Goal: Task Accomplishment & Management: Manage account settings

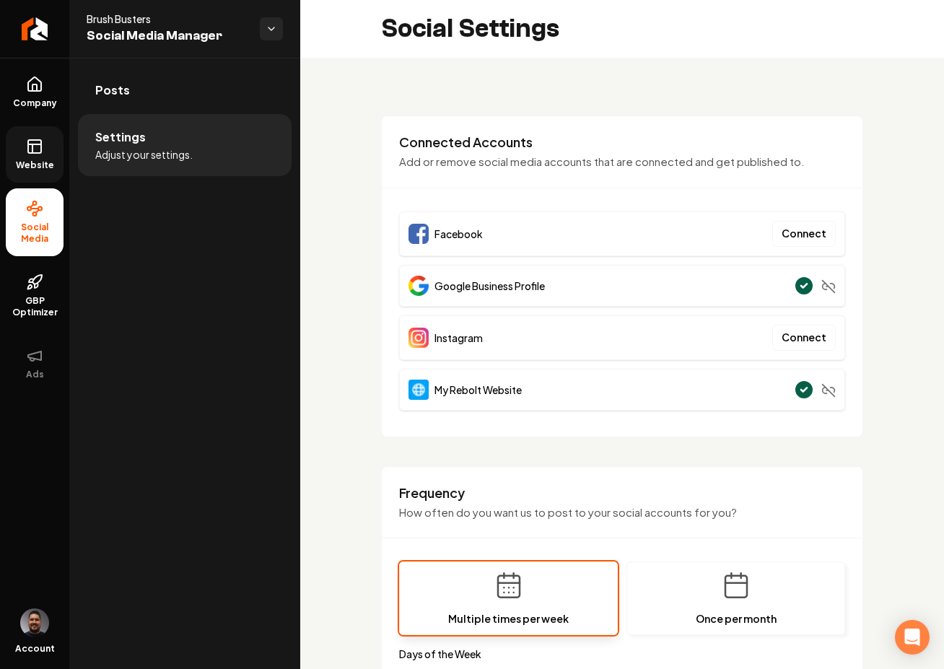
click at [25, 164] on span "Website" at bounding box center [35, 165] width 50 height 12
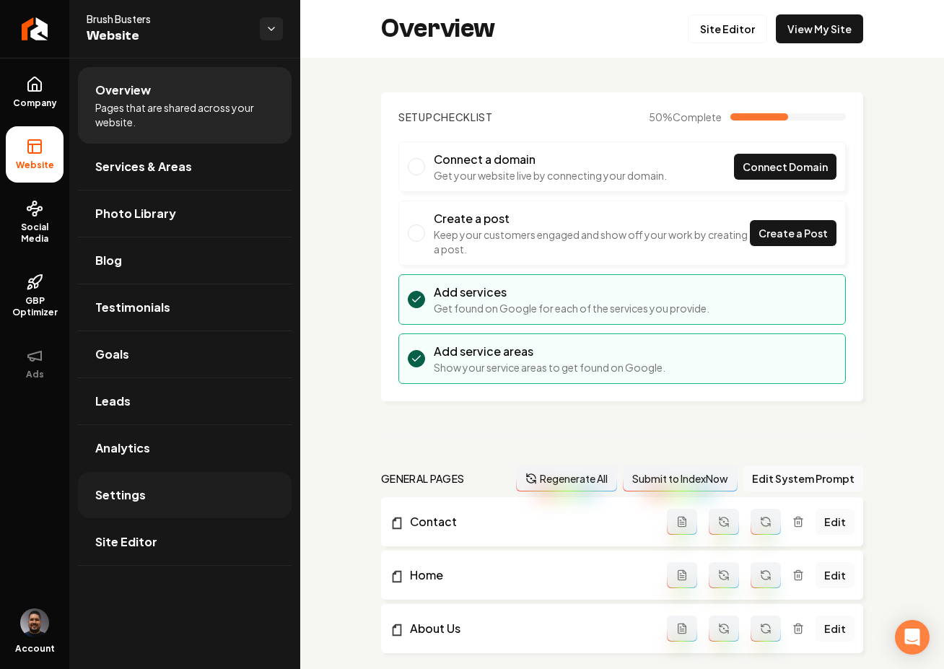
click at [165, 503] on link "Settings" at bounding box center [185, 495] width 214 height 46
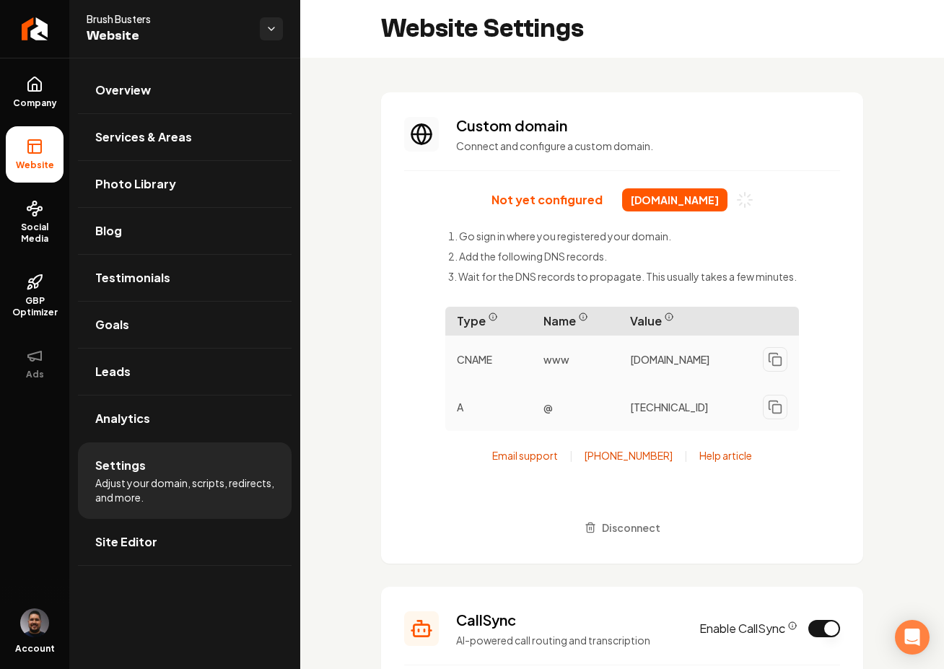
scroll to position [278, 0]
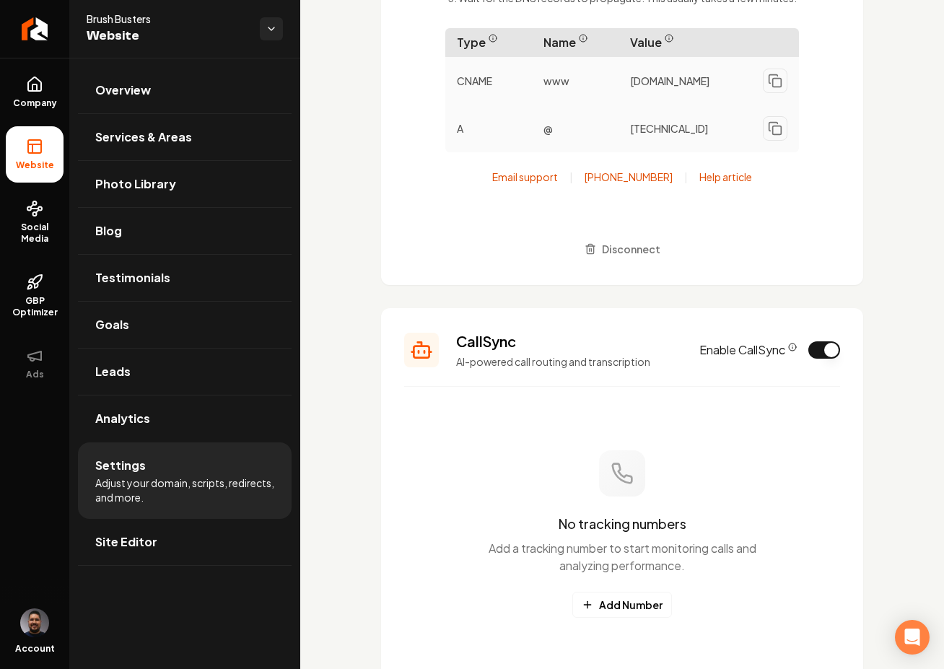
click at [808, 354] on button "Enable CallSync" at bounding box center [824, 349] width 32 height 17
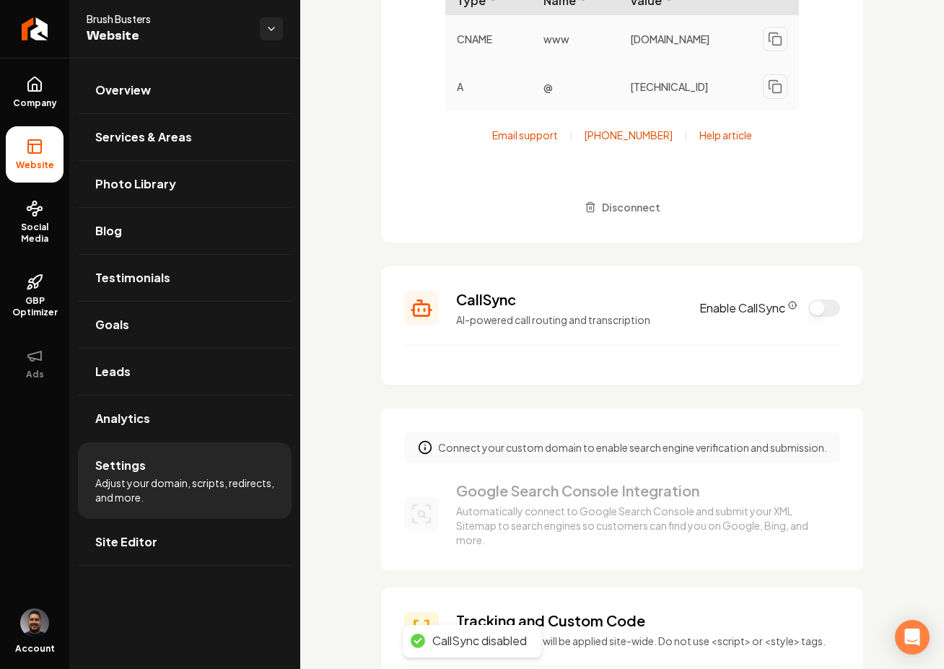
scroll to position [321, 0]
click at [788, 309] on icon "CallSync Info" at bounding box center [792, 304] width 9 height 9
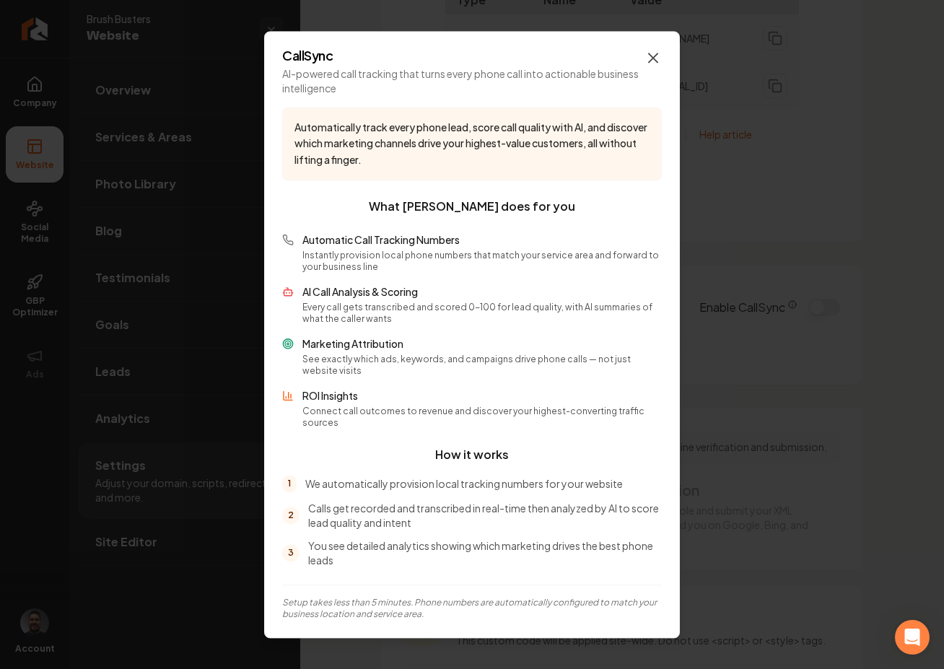
click at [654, 66] on icon "button" at bounding box center [652, 57] width 17 height 17
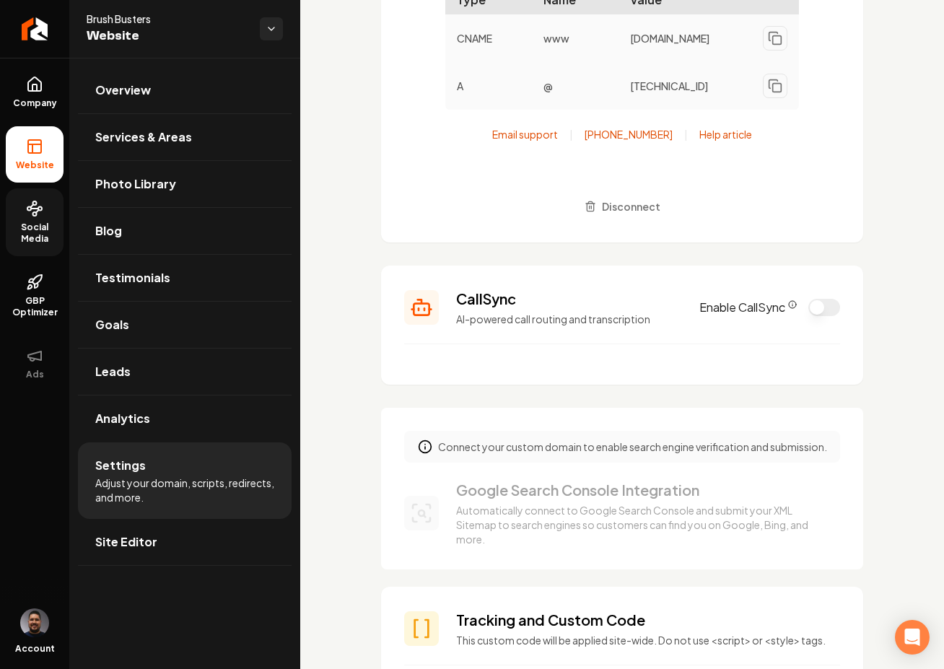
click at [30, 242] on span "Social Media" at bounding box center [35, 232] width 58 height 23
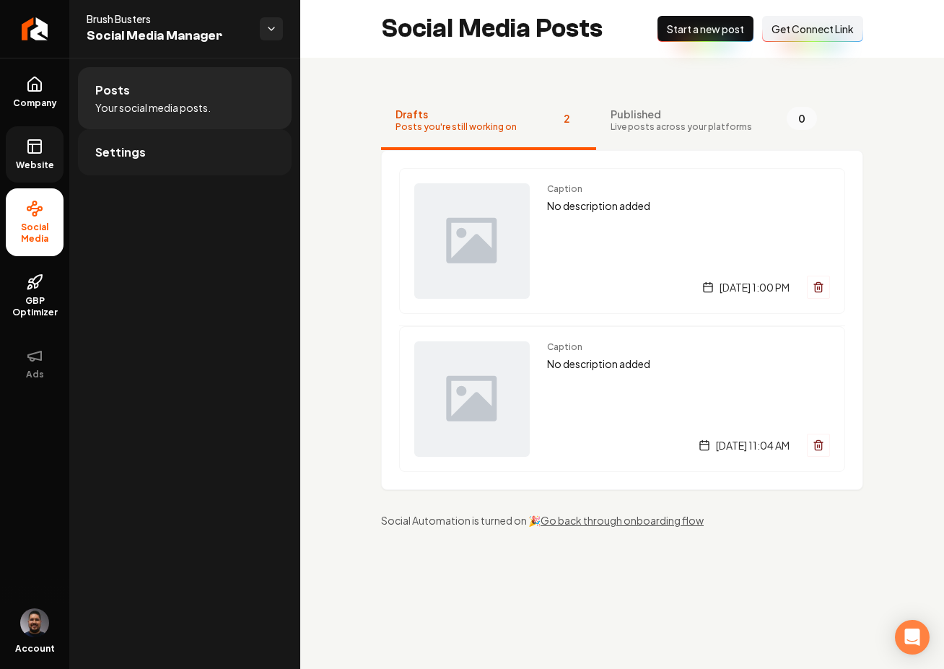
click at [135, 152] on span "Settings" at bounding box center [120, 152] width 51 height 17
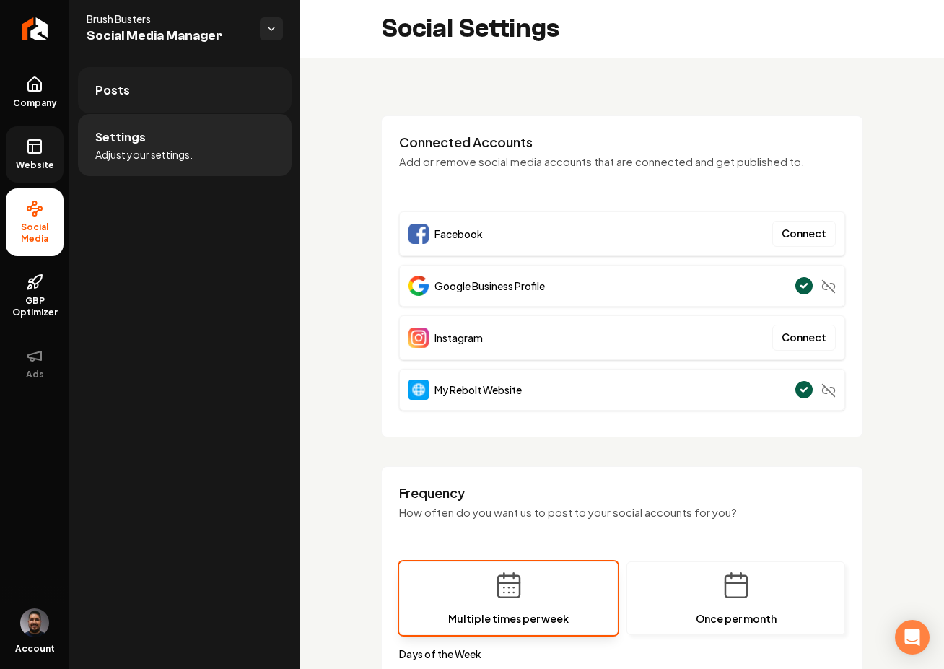
click at [142, 94] on link "Posts" at bounding box center [185, 90] width 214 height 46
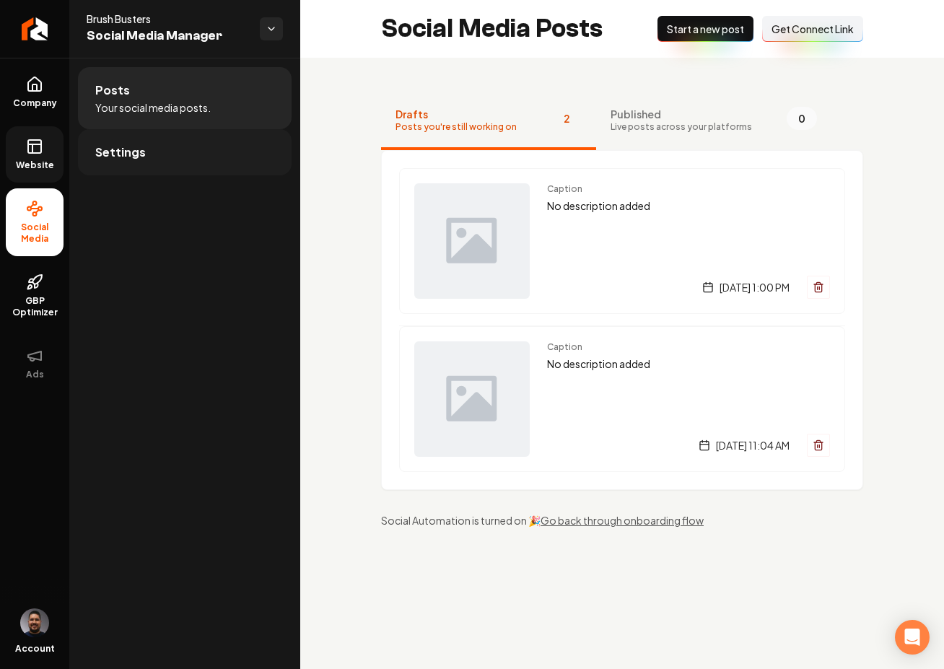
click at [176, 145] on link "Settings" at bounding box center [185, 152] width 214 height 46
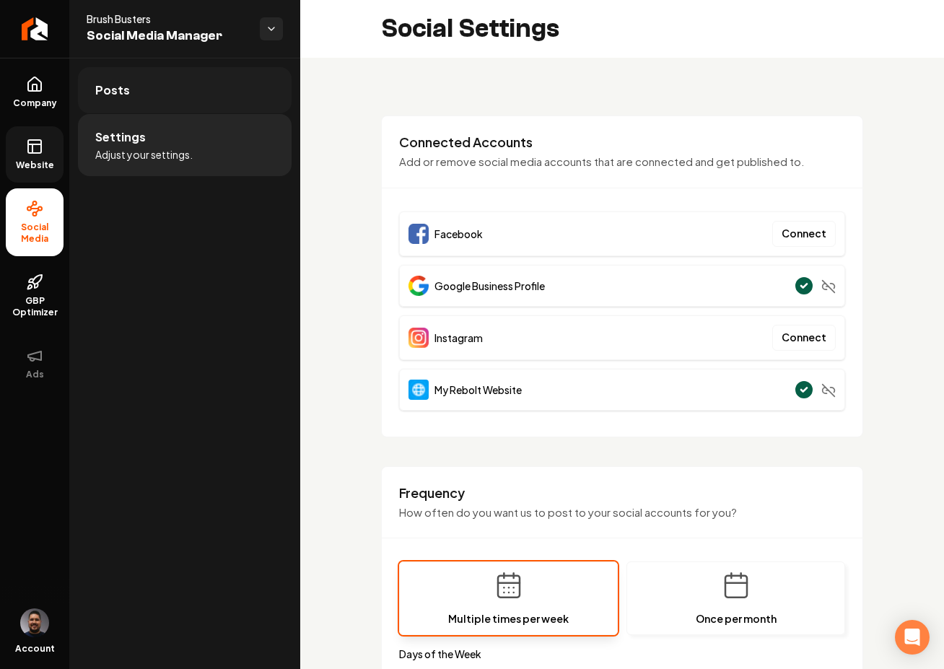
click at [123, 84] on span "Posts" at bounding box center [112, 90] width 35 height 17
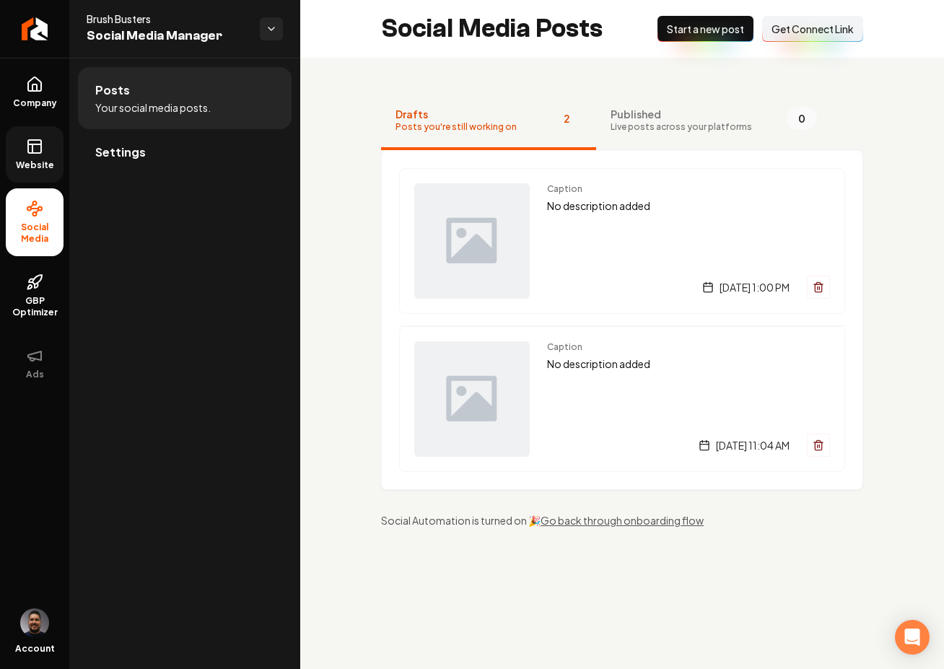
click at [807, 32] on span "Get Connect Link" at bounding box center [812, 29] width 82 height 14
click at [153, 152] on link "Settings" at bounding box center [185, 152] width 214 height 46
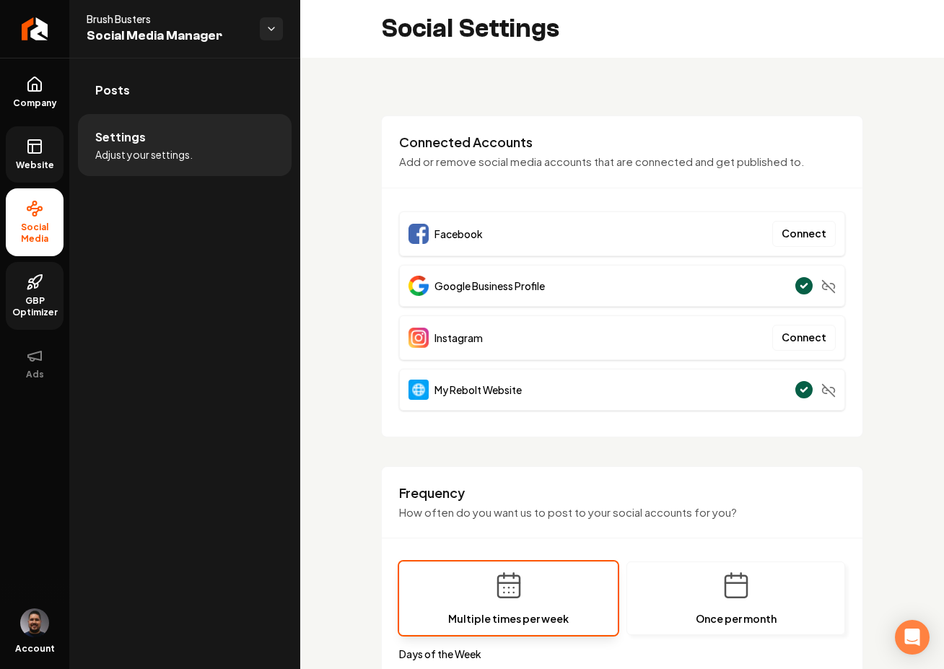
scroll to position [40, 0]
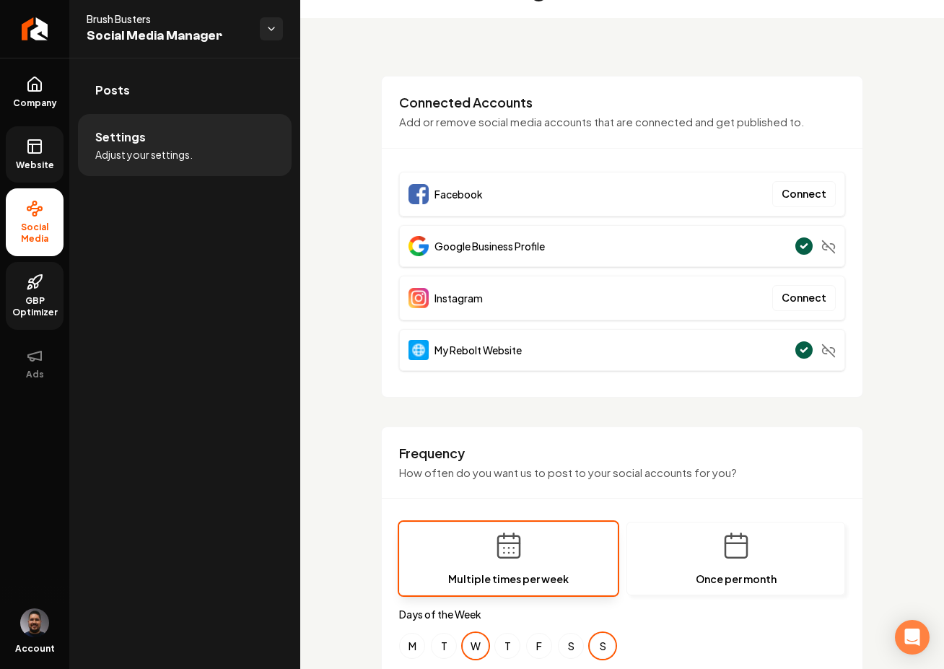
click at [40, 297] on span "GBP Optimizer" at bounding box center [35, 306] width 58 height 23
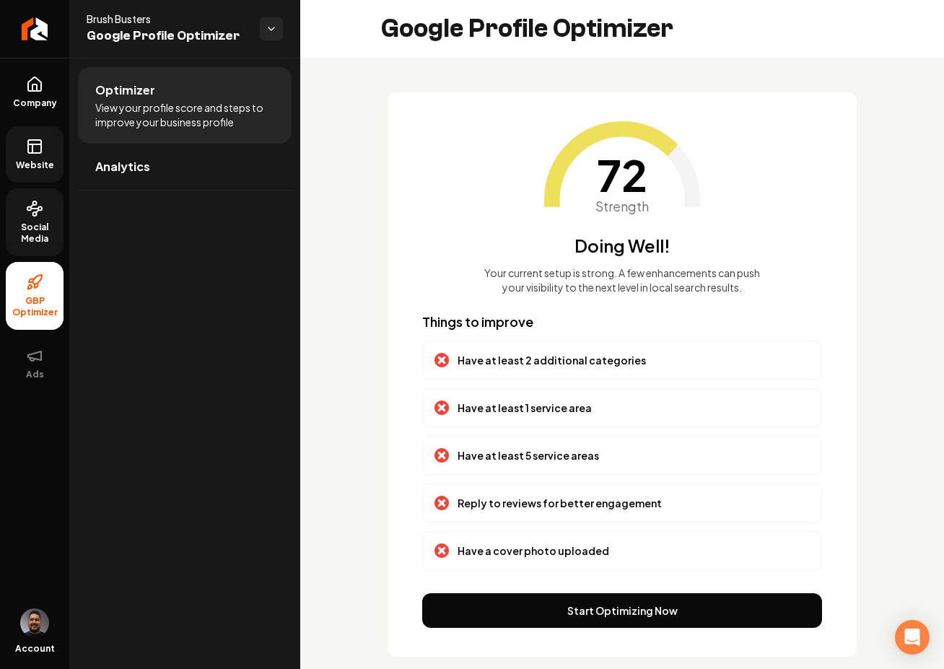
scroll to position [22, 0]
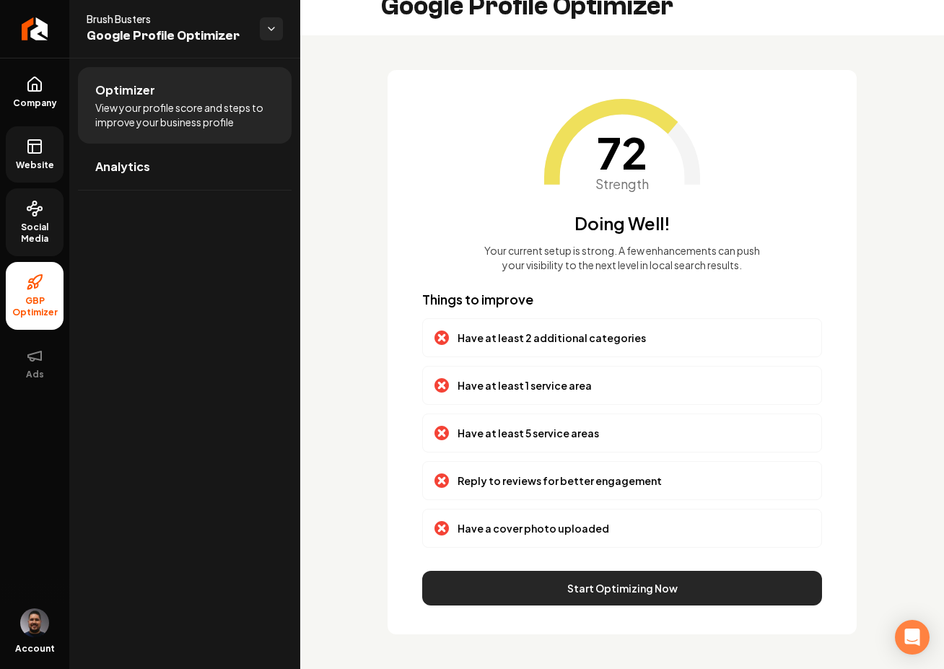
click at [546, 596] on button "Start Optimizing Now" at bounding box center [622, 588] width 400 height 35
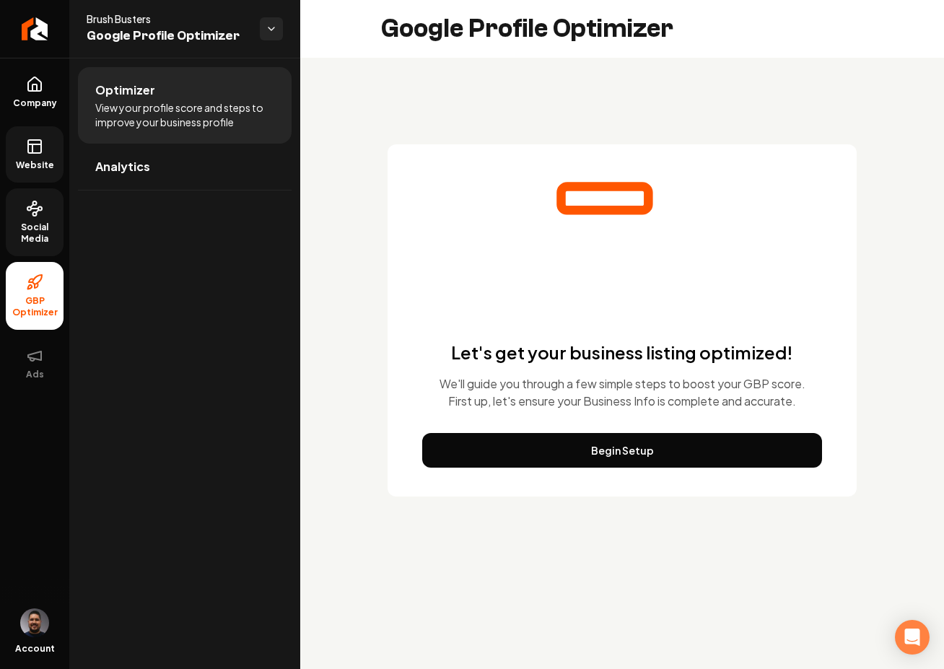
scroll to position [0, 0]
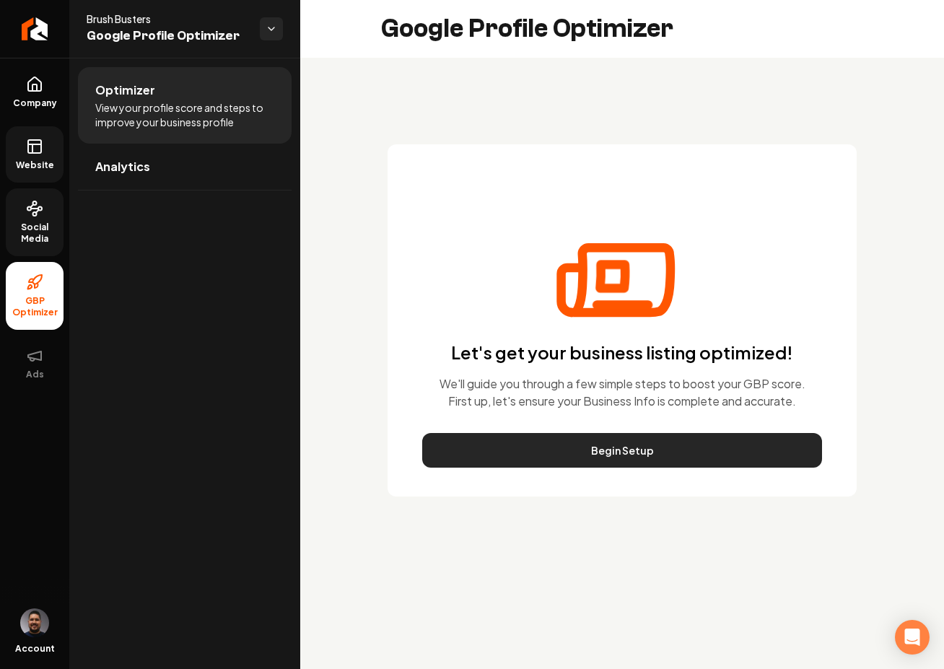
click at [596, 455] on button "Begin Setup" at bounding box center [622, 450] width 400 height 35
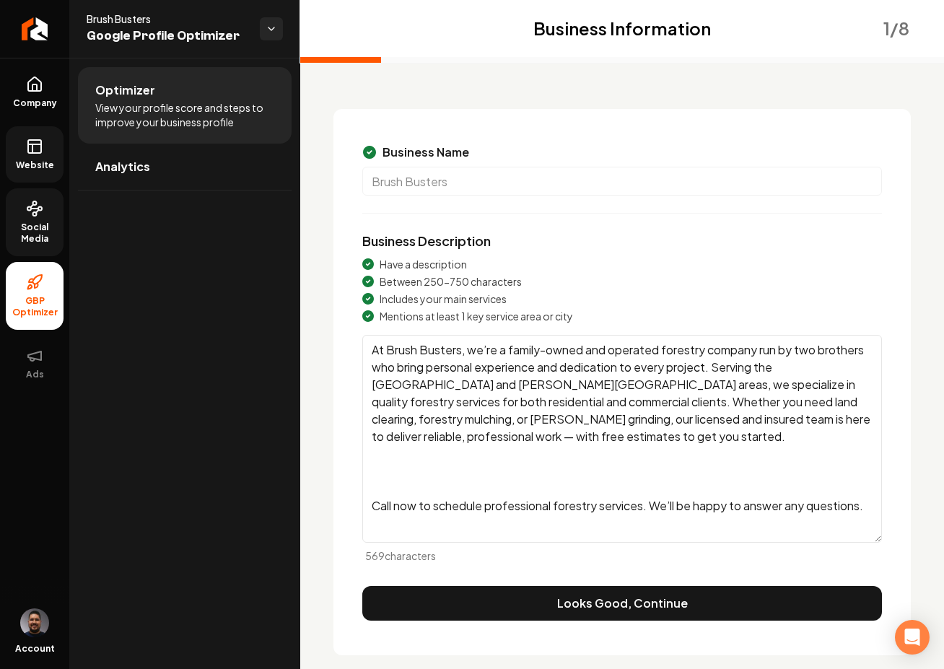
scroll to position [74, 0]
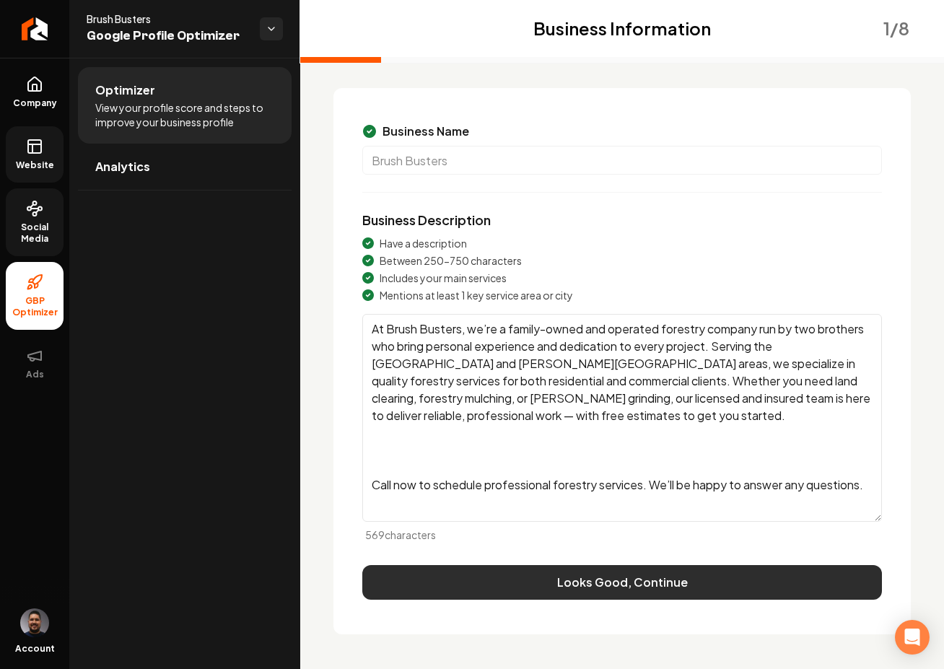
click at [571, 582] on button "Looks Good, Continue" at bounding box center [621, 582] width 519 height 35
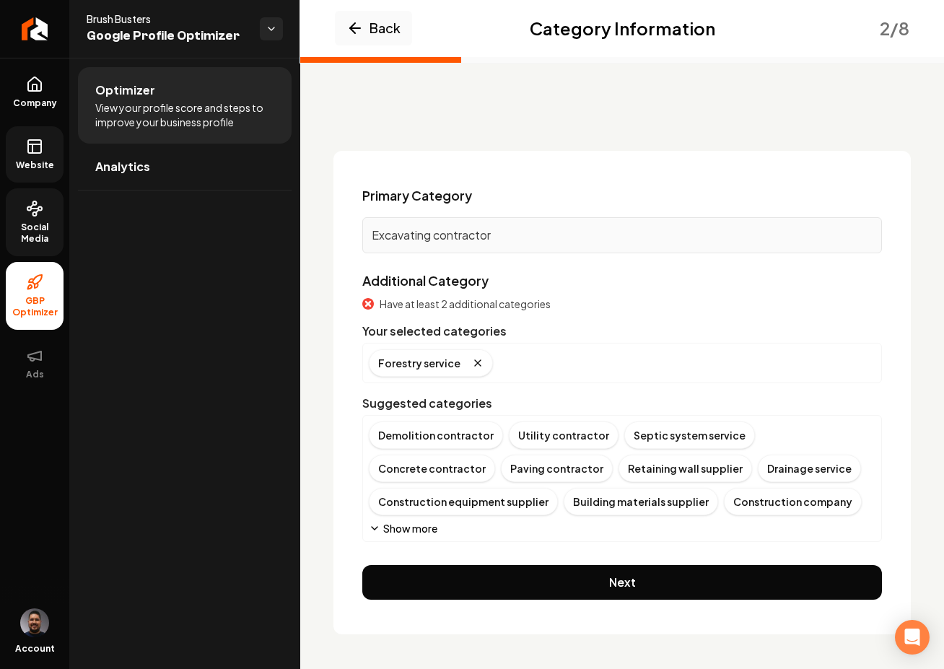
scroll to position [11, 0]
click at [413, 525] on button "Show more" at bounding box center [403, 528] width 69 height 14
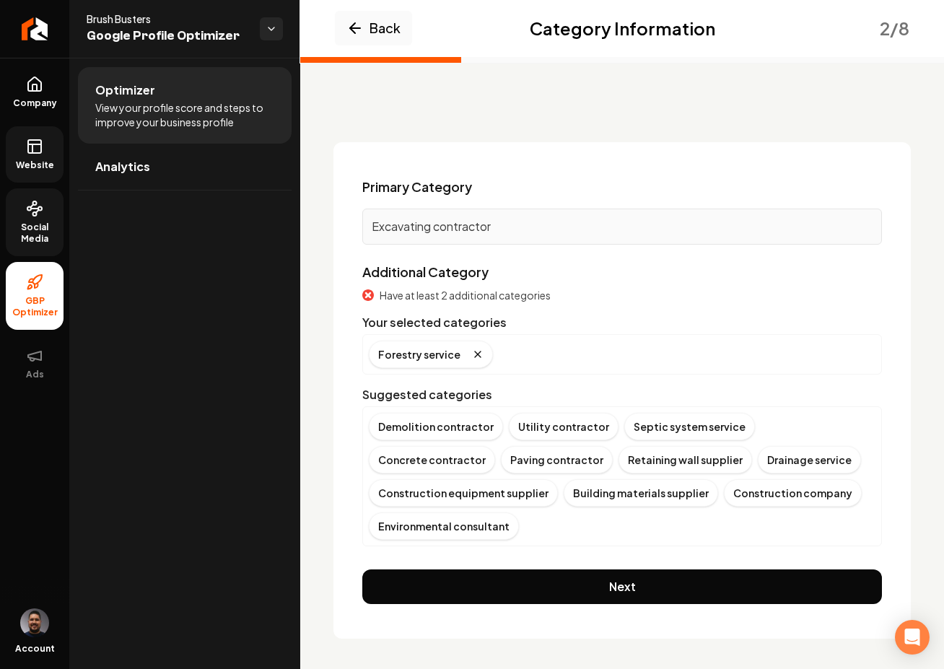
scroll to position [24, 0]
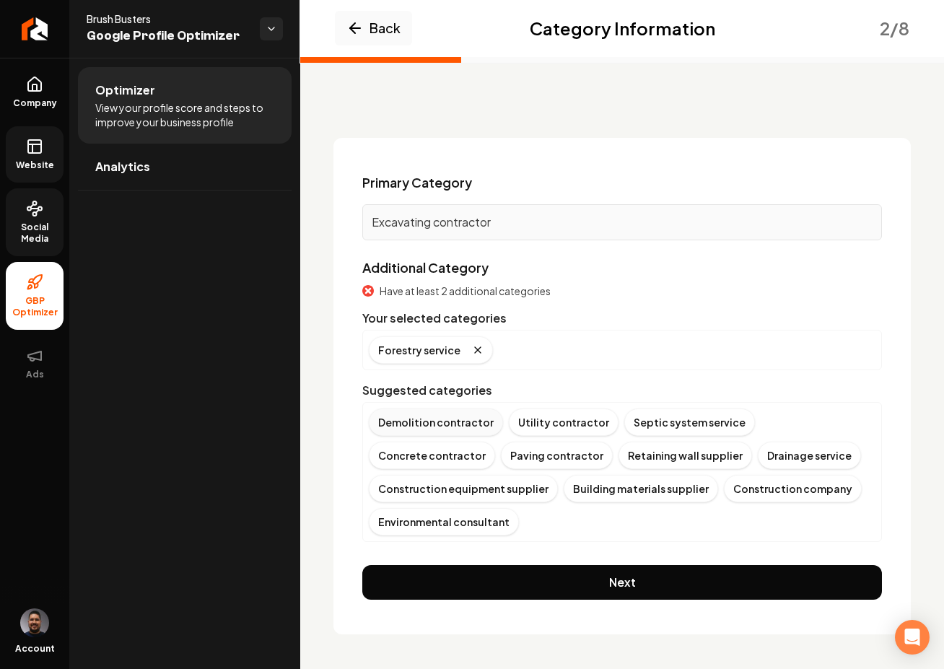
click at [443, 425] on div "Demolition contractor" at bounding box center [436, 421] width 134 height 27
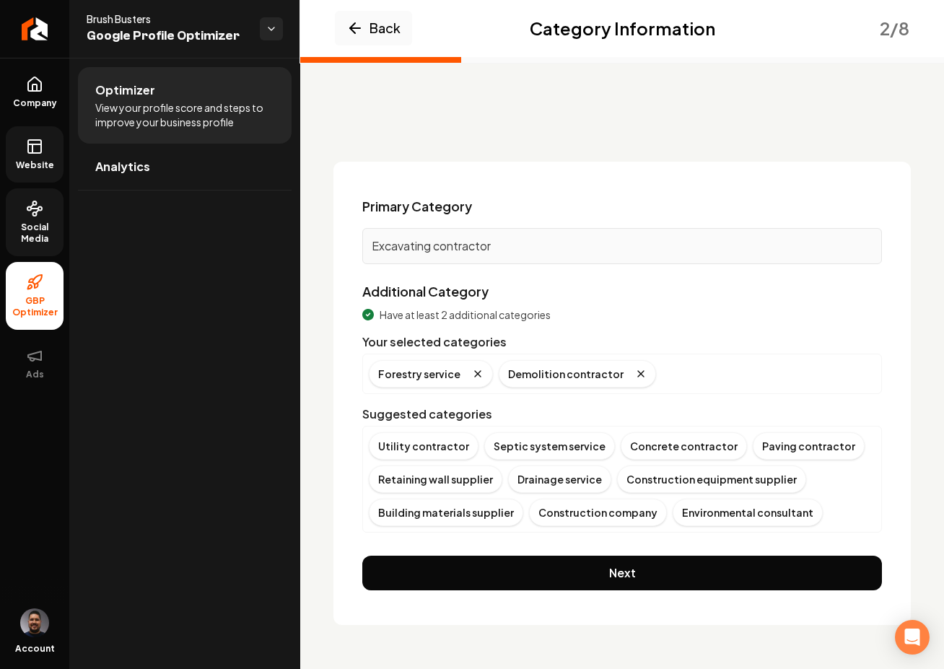
scroll to position [0, 0]
click at [601, 511] on div "Construction company" at bounding box center [598, 512] width 138 height 27
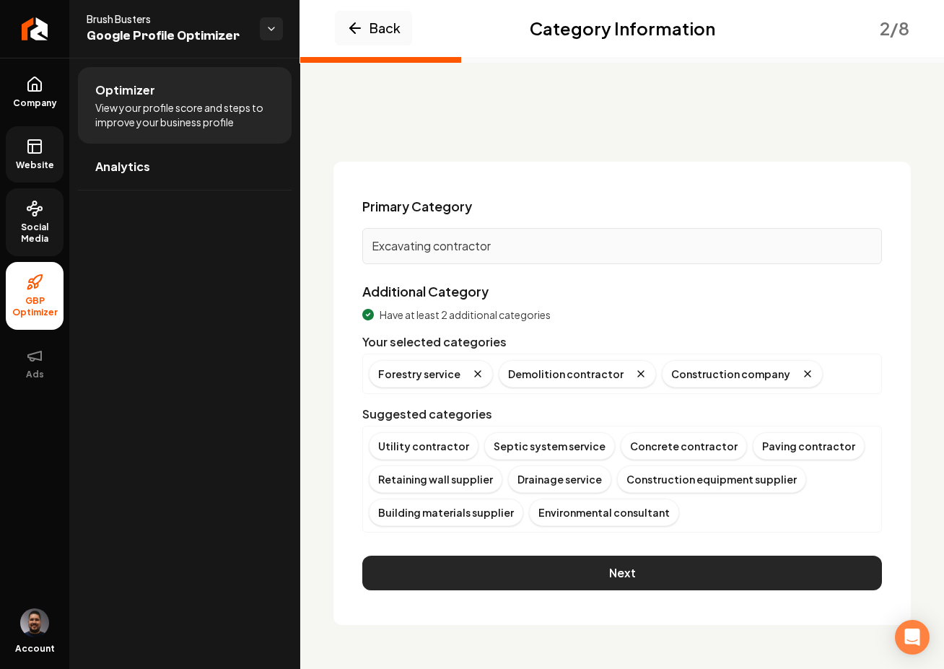
click at [572, 574] on button "Next" at bounding box center [621, 573] width 519 height 35
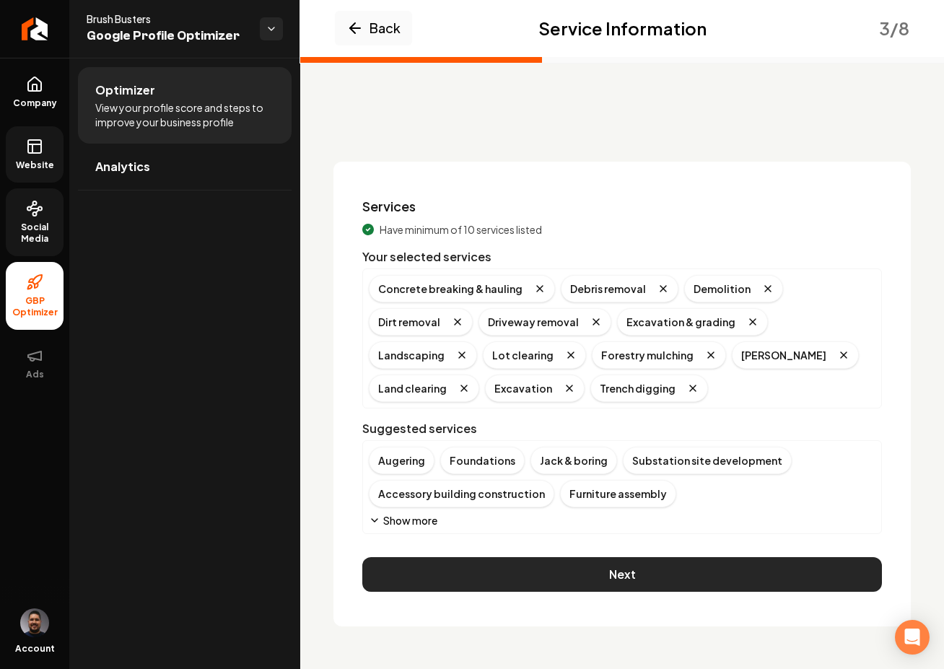
click at [582, 570] on button "Next" at bounding box center [621, 574] width 519 height 35
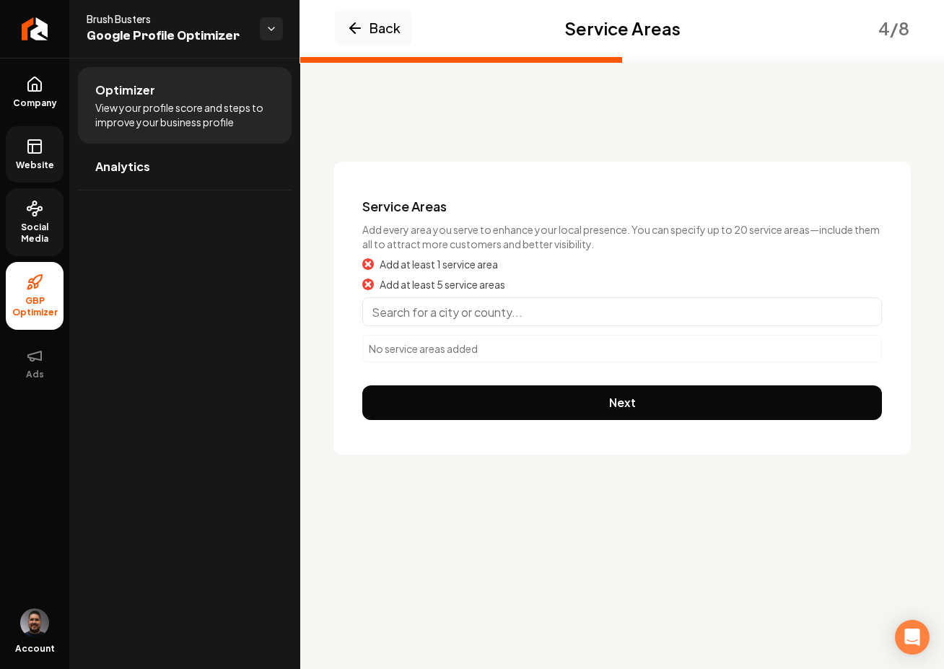
click at [457, 310] on input "Main content area" at bounding box center [621, 311] width 519 height 29
click at [439, 304] on input "Main content area" at bounding box center [621, 311] width 519 height 29
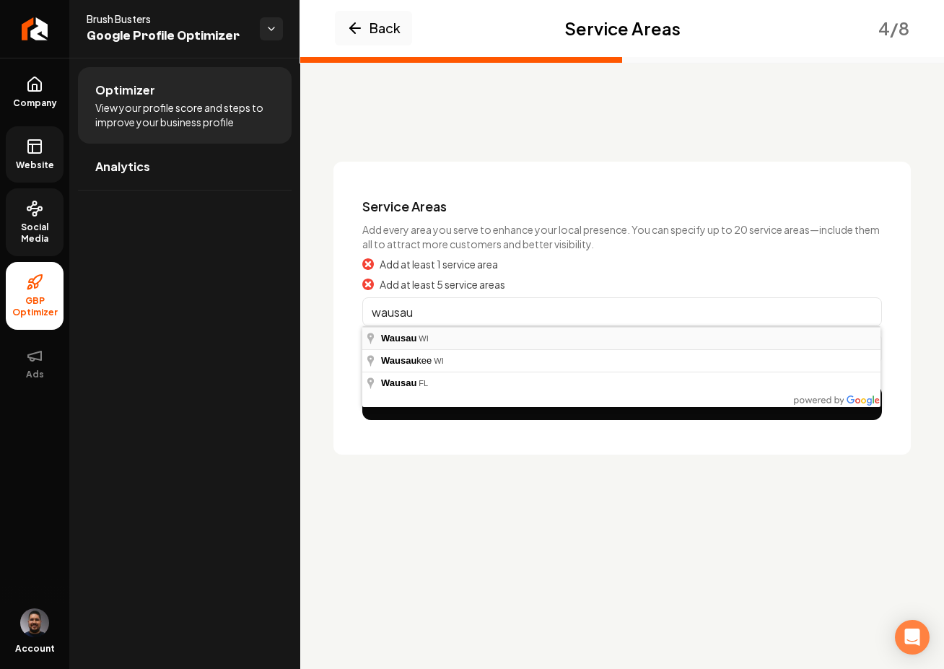
type input "Wausau, [GEOGRAPHIC_DATA]"
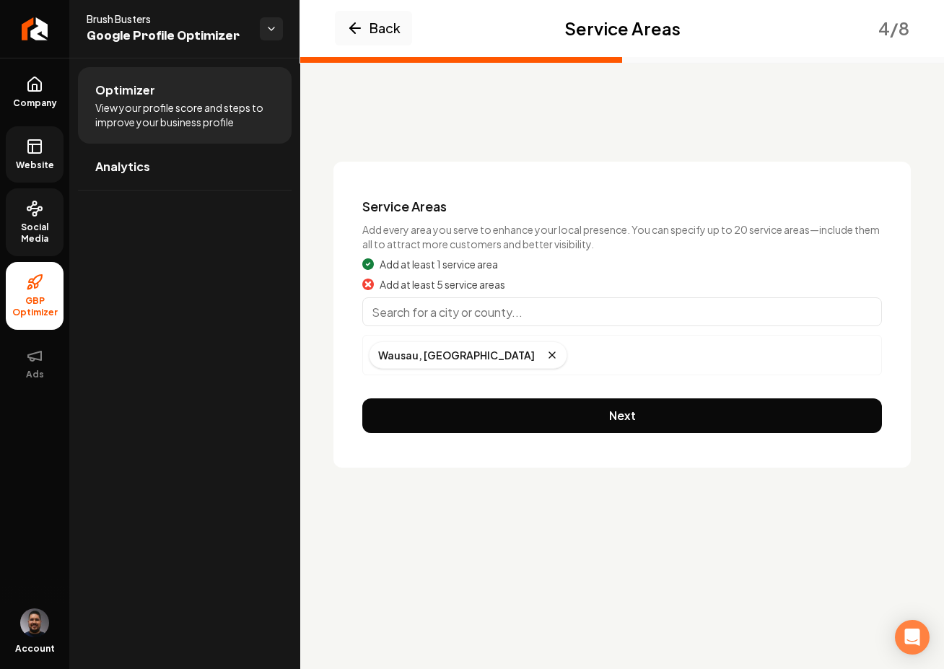
click at [526, 312] on input "Main content area" at bounding box center [621, 311] width 519 height 29
paste input "https://rebolthq.com/company/brush-busters-owfz/integrate?token=f981323e-c882-4…"
click at [466, 316] on input "https://rebolthq.com/company/brush-busters-owfz/integrate?token=f981323e-c882-4…" at bounding box center [621, 311] width 519 height 29
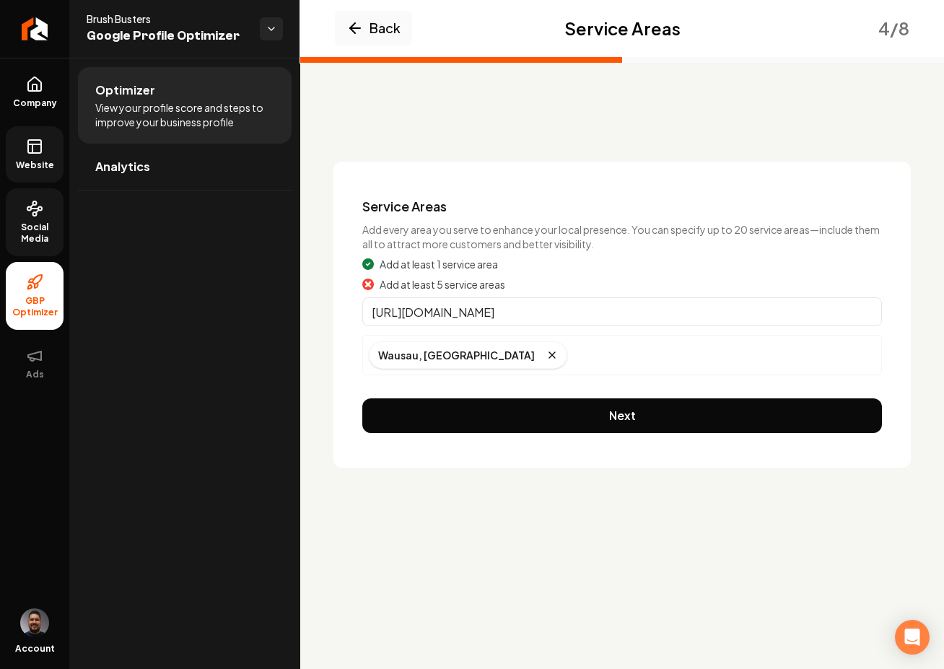
click at [467, 316] on input "https://rebolthq.com/company/brush-busters-owfz/integrate?token=f981323e-c882-4…" at bounding box center [621, 311] width 519 height 29
drag, startPoint x: 467, startPoint y: 316, endPoint x: 723, endPoint y: 297, distance: 256.9
click at [723, 297] on input "https://rebolthq.com/company/brush-busters-owfz/integrate?token=f981323e-c882-4…" at bounding box center [621, 311] width 519 height 29
drag, startPoint x: 777, startPoint y: 307, endPoint x: 308, endPoint y: 332, distance: 469.6
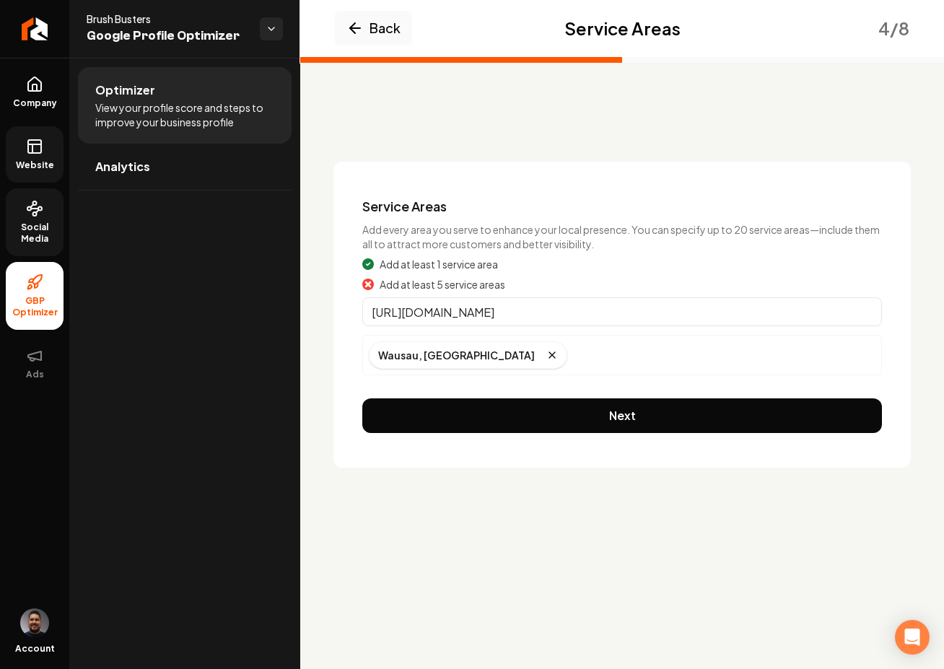
click at [308, 332] on div "Back Service Areas 4 / 8 Service Areas Add every area you serve to enhance your…" at bounding box center [622, 280] width 644 height 444
drag, startPoint x: 379, startPoint y: 315, endPoint x: 740, endPoint y: 321, distance: 361.5
click at [742, 322] on input "https://rebolthq.com/company/brush-busters-owfz/integrate?token=f981323e-c882-4…" at bounding box center [621, 311] width 519 height 29
type input "https://reb"
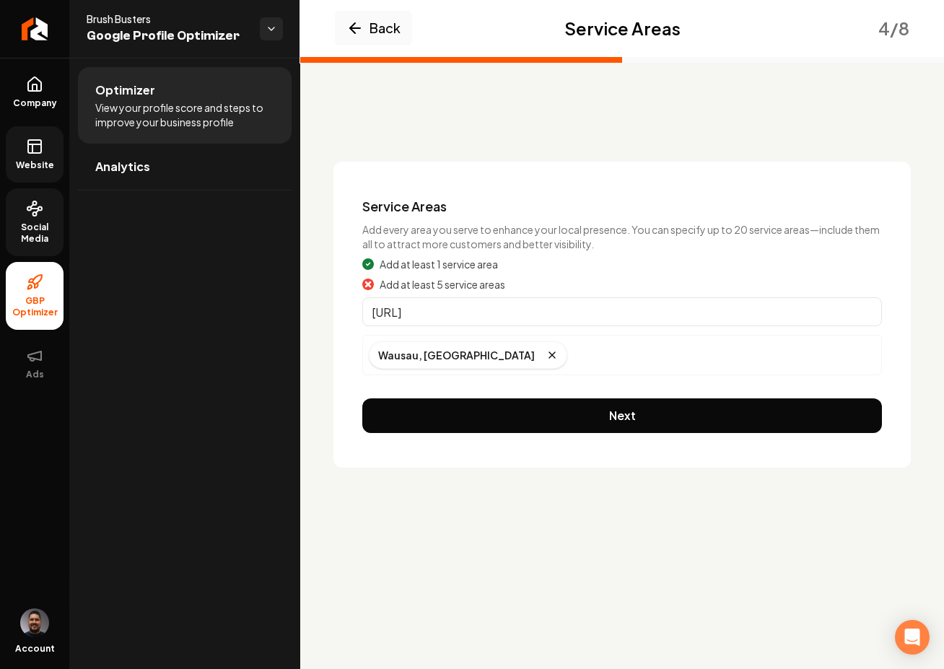
scroll to position [0, 0]
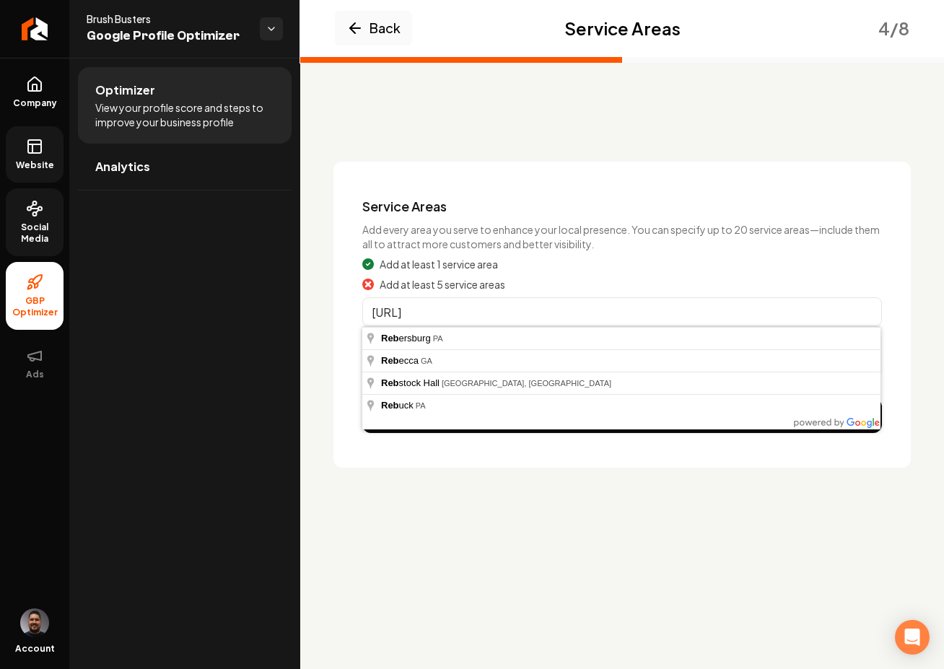
drag, startPoint x: 462, startPoint y: 314, endPoint x: 355, endPoint y: 313, distance: 106.8
click at [355, 313] on div "Service Areas Add every area you serve to enhance your local presence. You can …" at bounding box center [621, 315] width 577 height 306
type input "Rhinelander, WI"
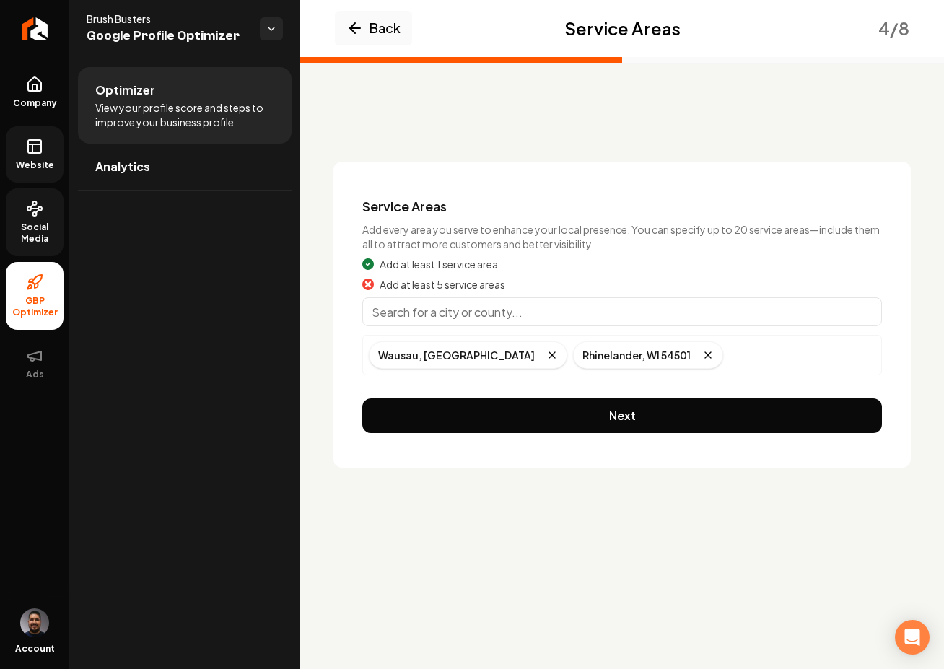
click at [474, 314] on input "Main content area" at bounding box center [621, 311] width 519 height 29
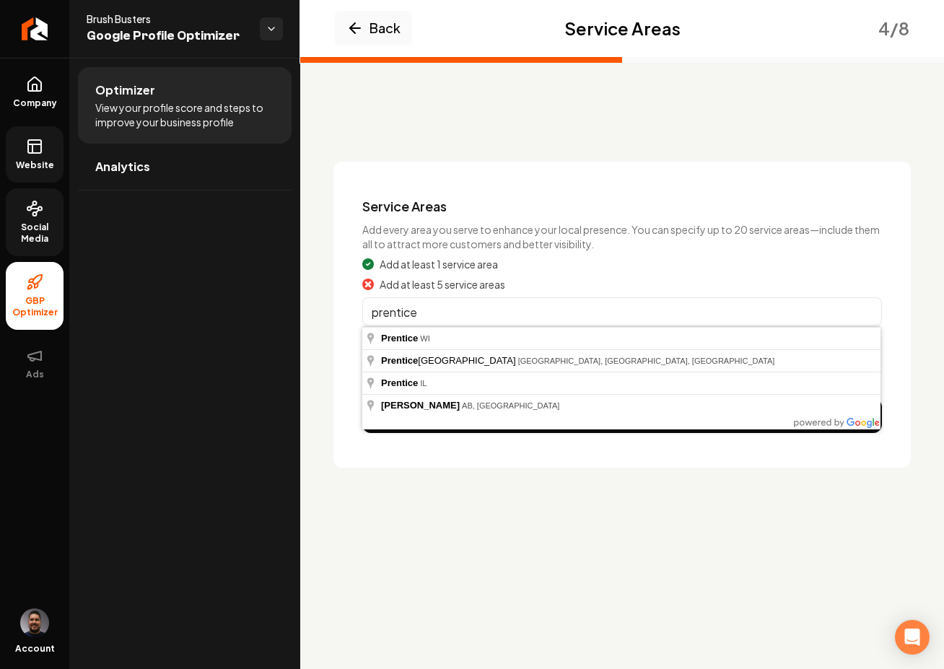
type input "Prentice, WI"
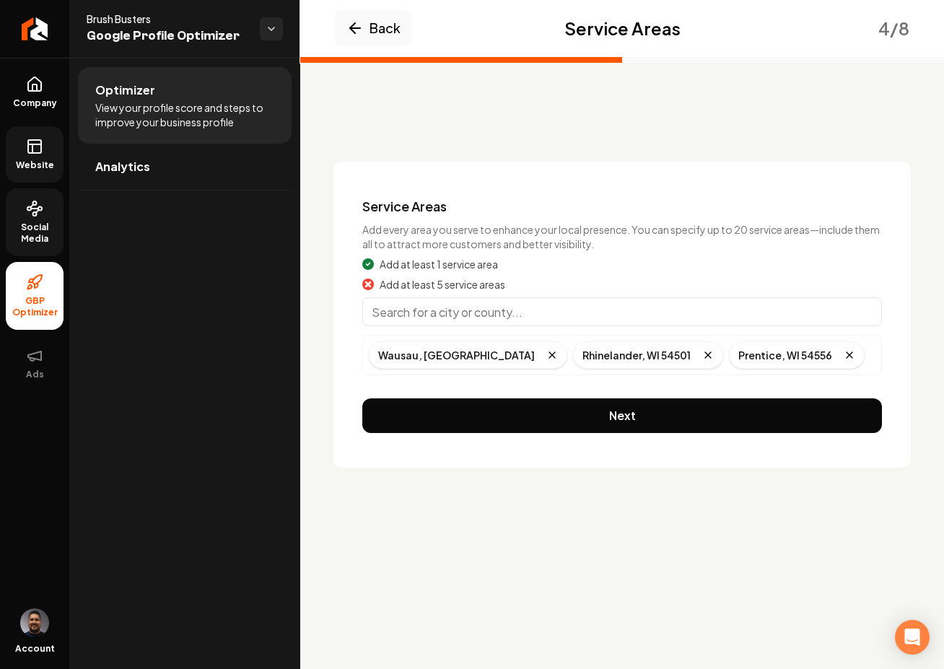
click at [560, 310] on input "Main content area" at bounding box center [621, 311] width 519 height 29
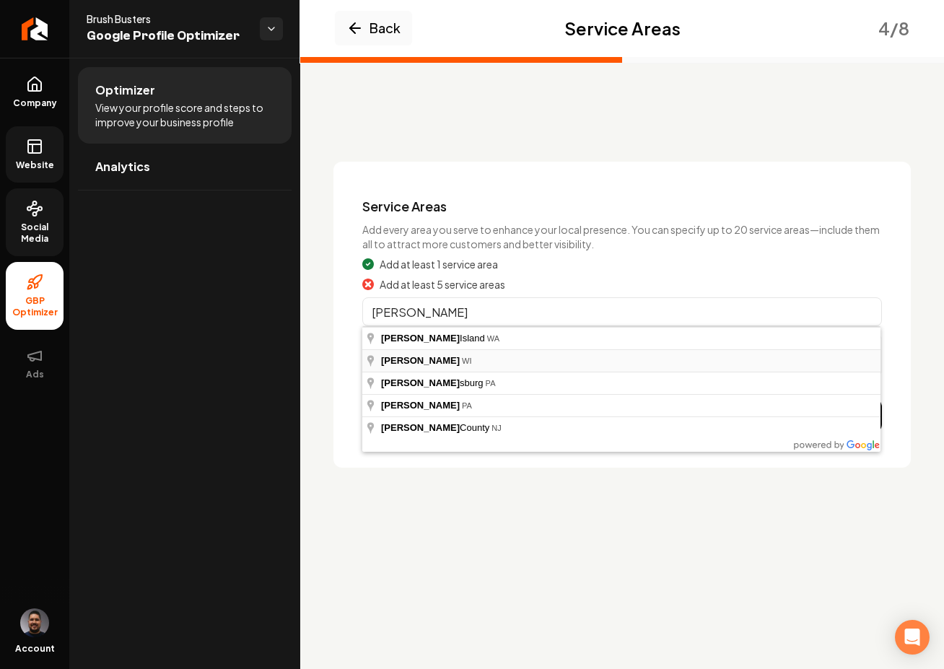
type input "Mercer, WI"
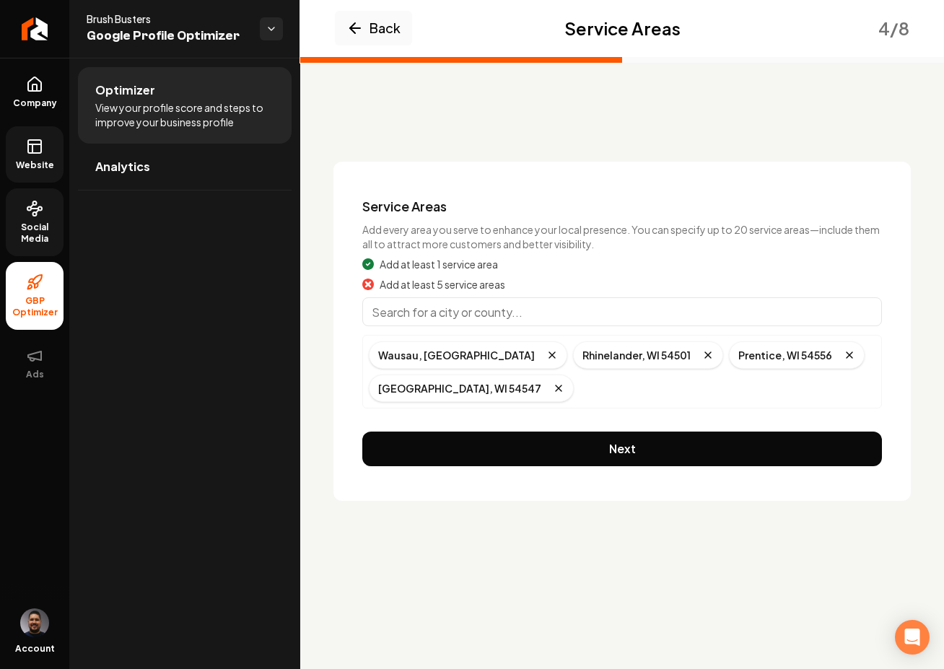
click at [493, 315] on input "Main content area" at bounding box center [621, 311] width 519 height 29
click at [421, 307] on input "Main content area" at bounding box center [621, 311] width 519 height 29
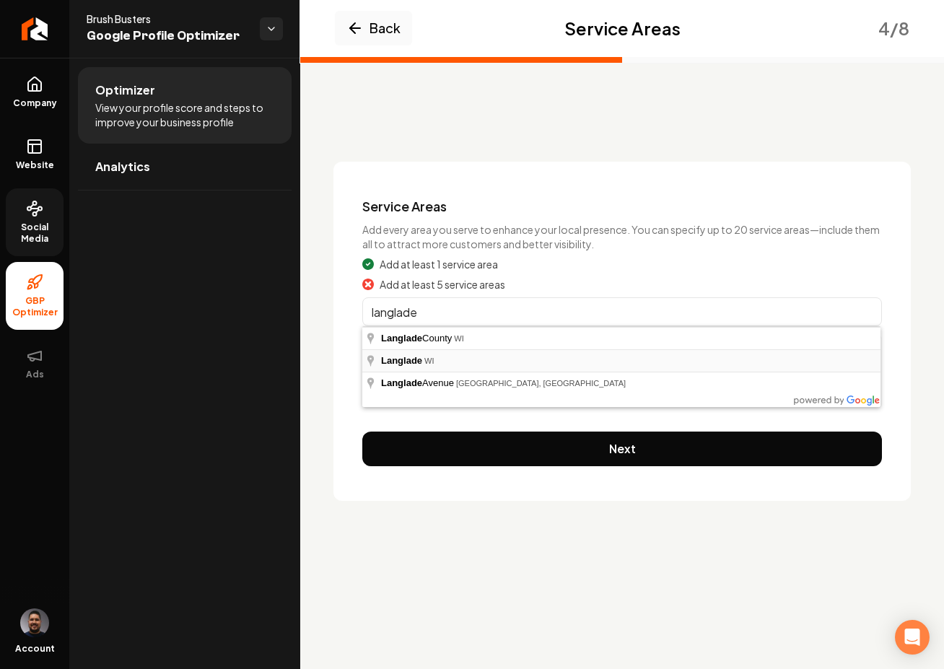
type input "Langlade, WI"
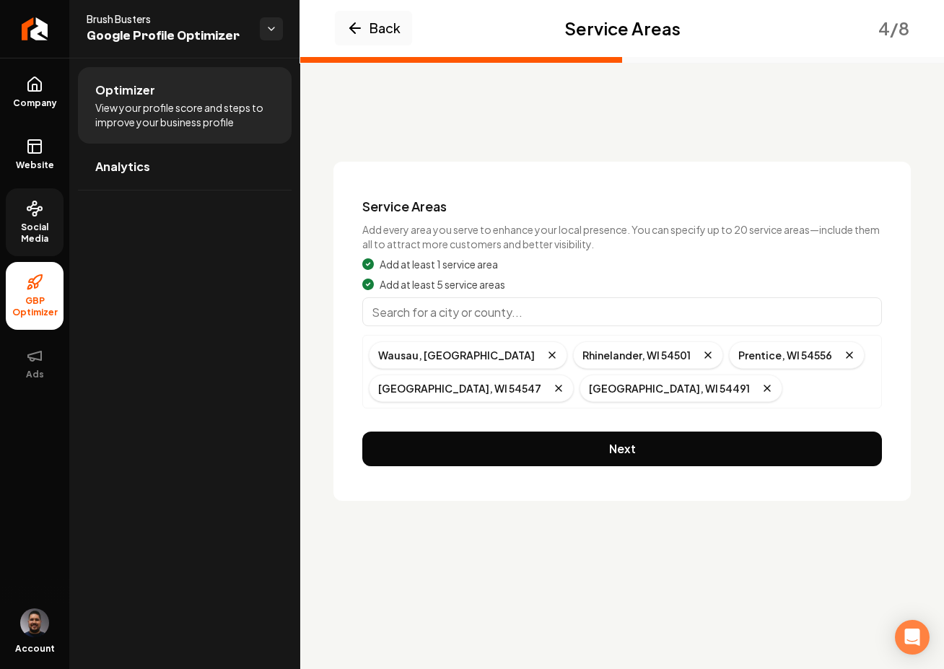
click at [645, 446] on button "Next" at bounding box center [621, 448] width 519 height 35
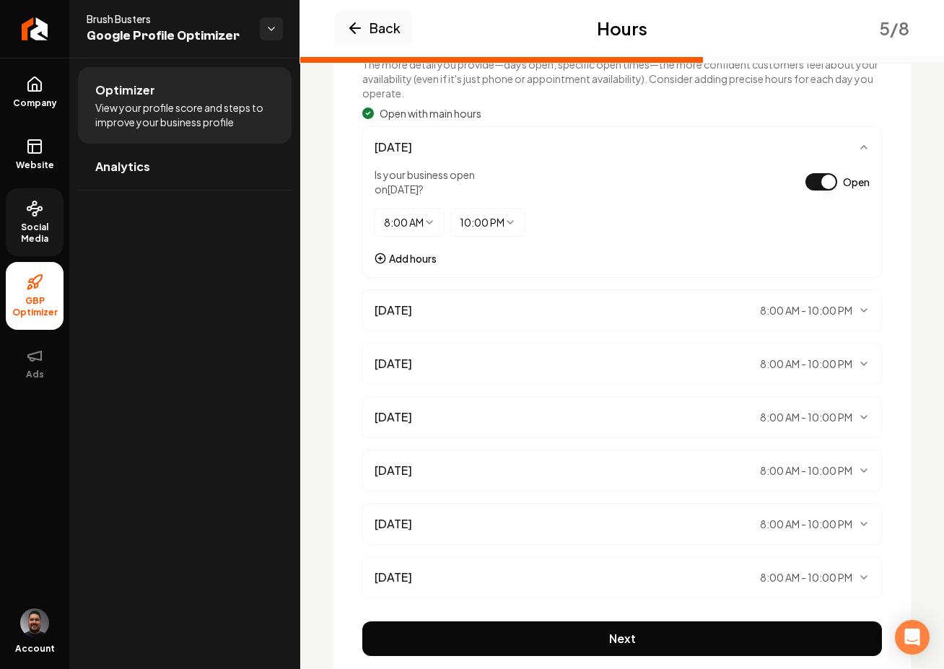
scroll to position [221, 0]
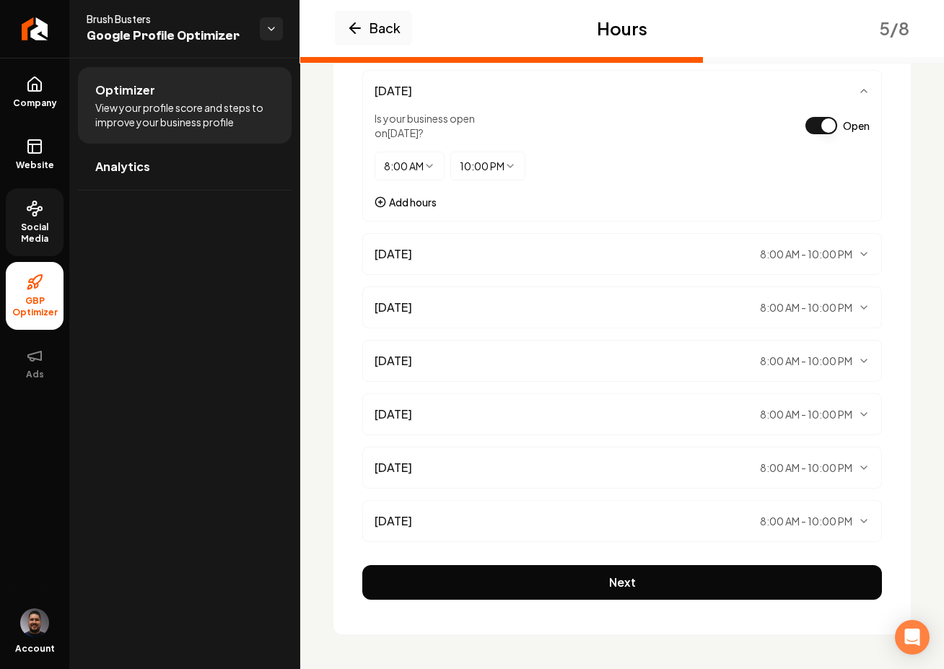
click at [561, 584] on button "Next" at bounding box center [621, 582] width 519 height 35
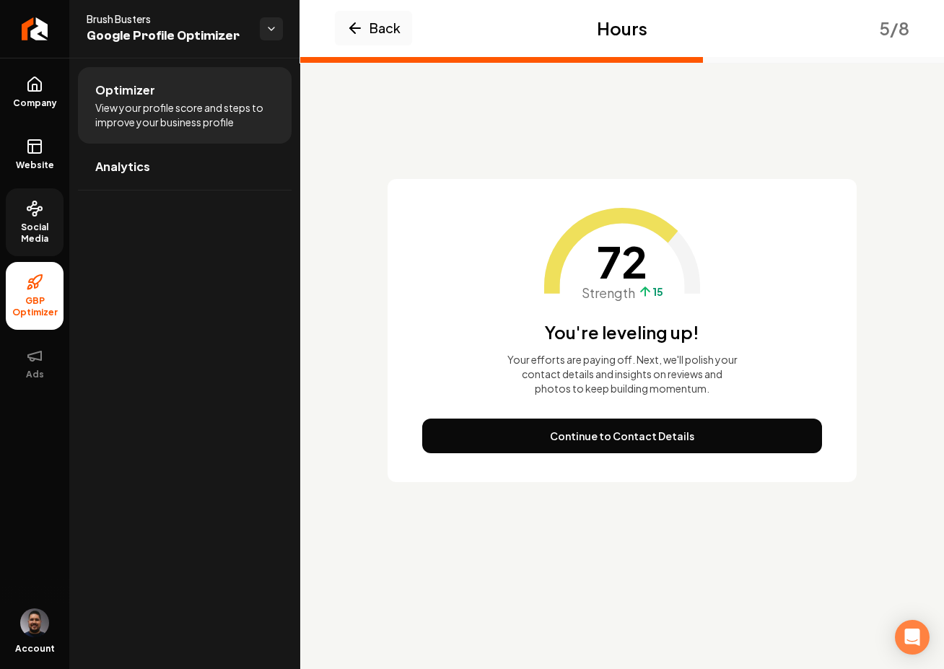
scroll to position [0, 0]
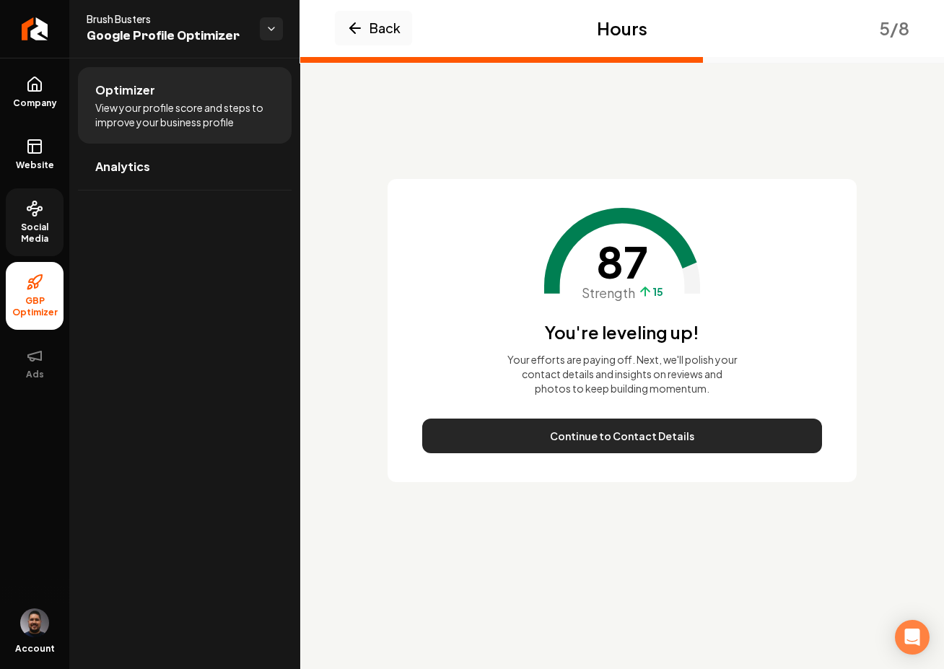
click at [636, 439] on button "Continue to Contact Details" at bounding box center [622, 435] width 400 height 35
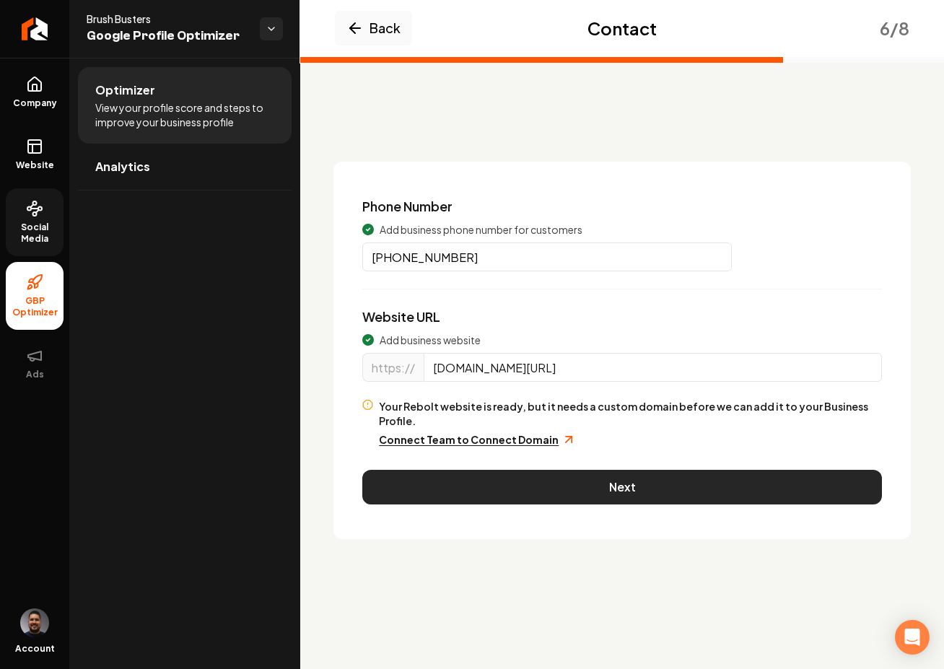
click at [600, 470] on button "Next" at bounding box center [621, 487] width 519 height 35
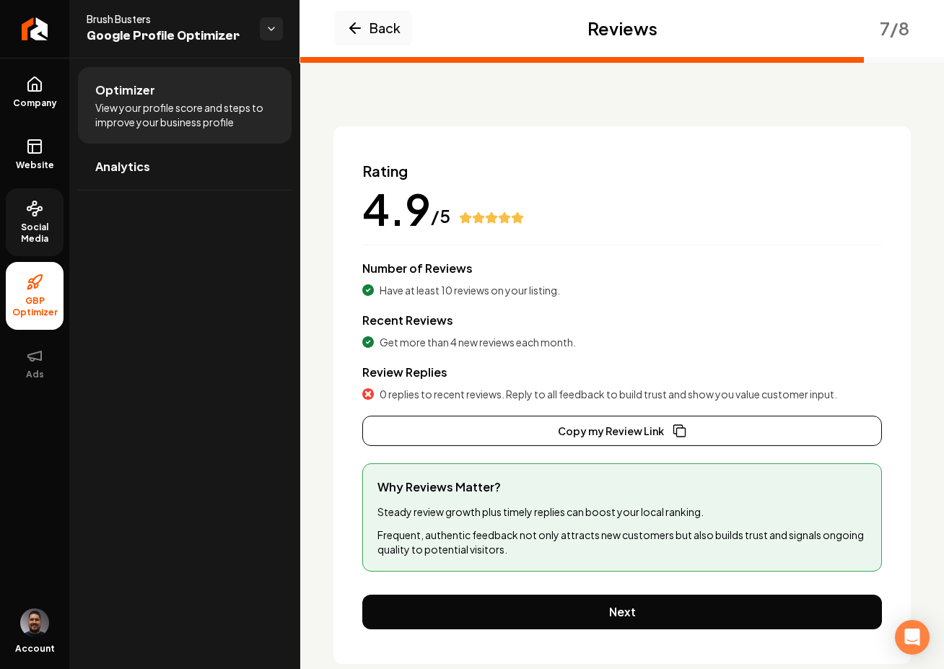
scroll to position [65, 0]
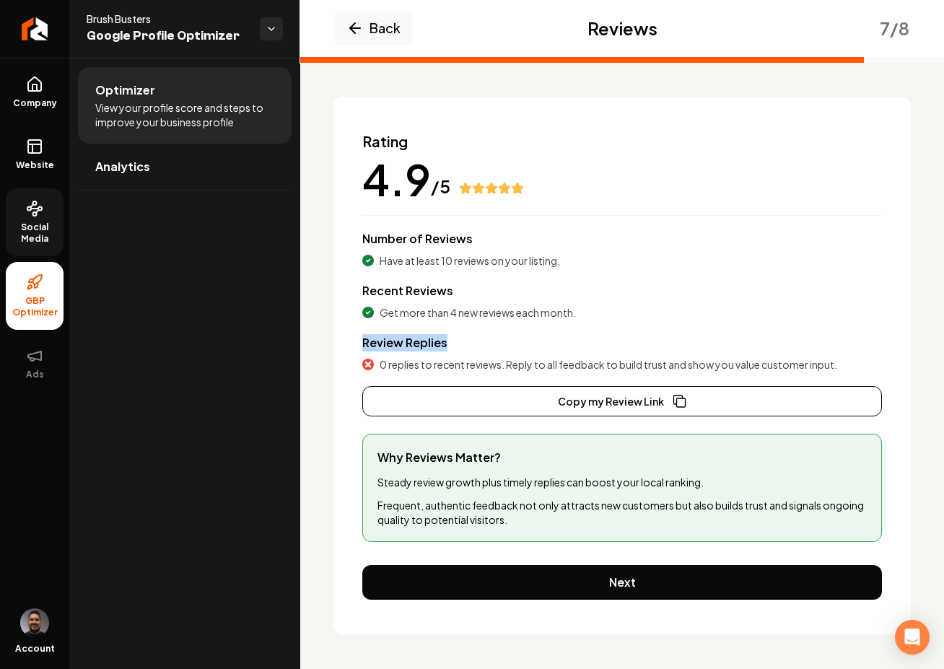
drag, startPoint x: 358, startPoint y: 342, endPoint x: 758, endPoint y: 350, distance: 400.5
click at [758, 350] on div "Review Replies 0 replies to recent reviews. Reply to all feedback to build trus…" at bounding box center [621, 353] width 519 height 38
click at [462, 346] on div "Review Replies 0 replies to recent reviews. Reply to all feedback to build trus…" at bounding box center [621, 353] width 519 height 38
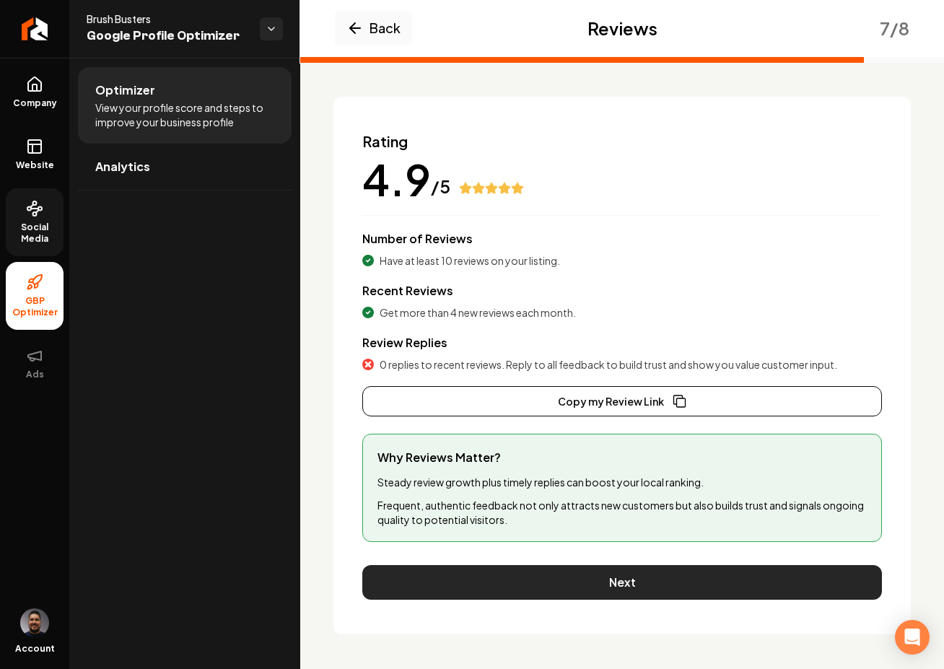
click at [494, 589] on button "Next" at bounding box center [621, 582] width 519 height 35
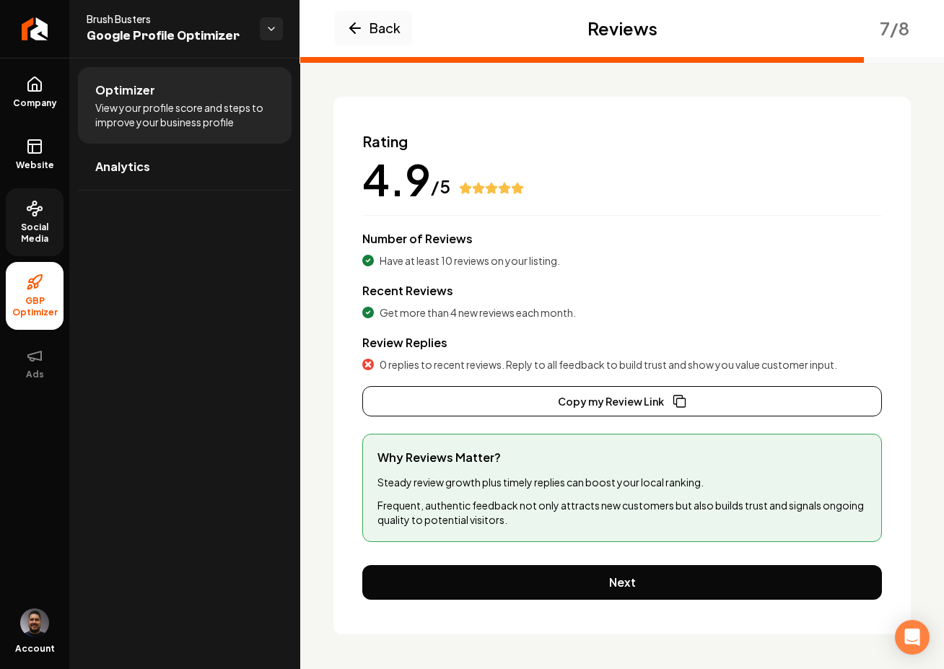
scroll to position [0, 0]
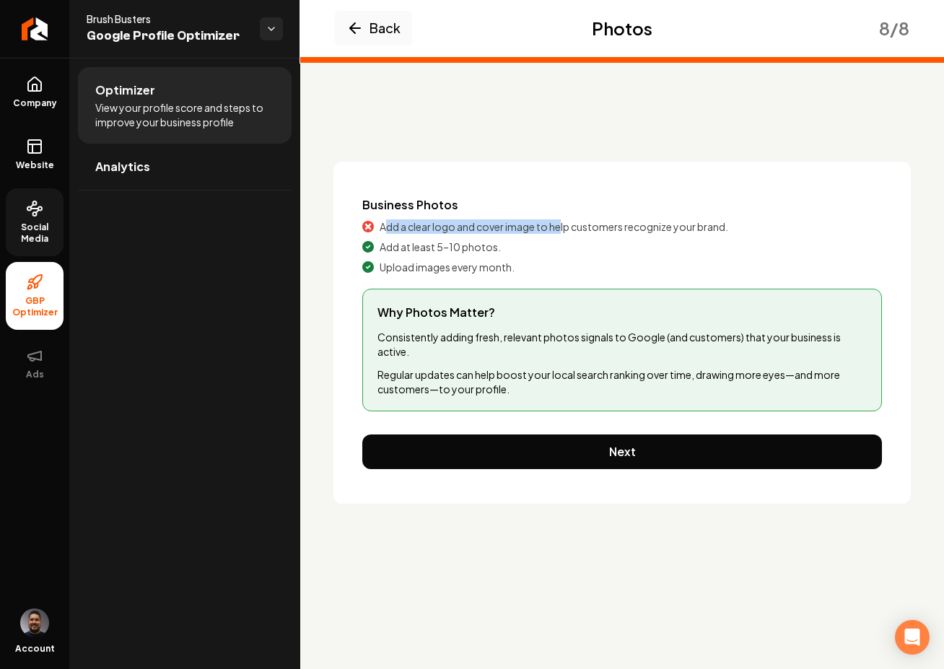
drag, startPoint x: 383, startPoint y: 225, endPoint x: 561, endPoint y: 221, distance: 178.3
click at [561, 221] on span "Add a clear logo and cover image to help customers recognize your brand." at bounding box center [553, 226] width 348 height 14
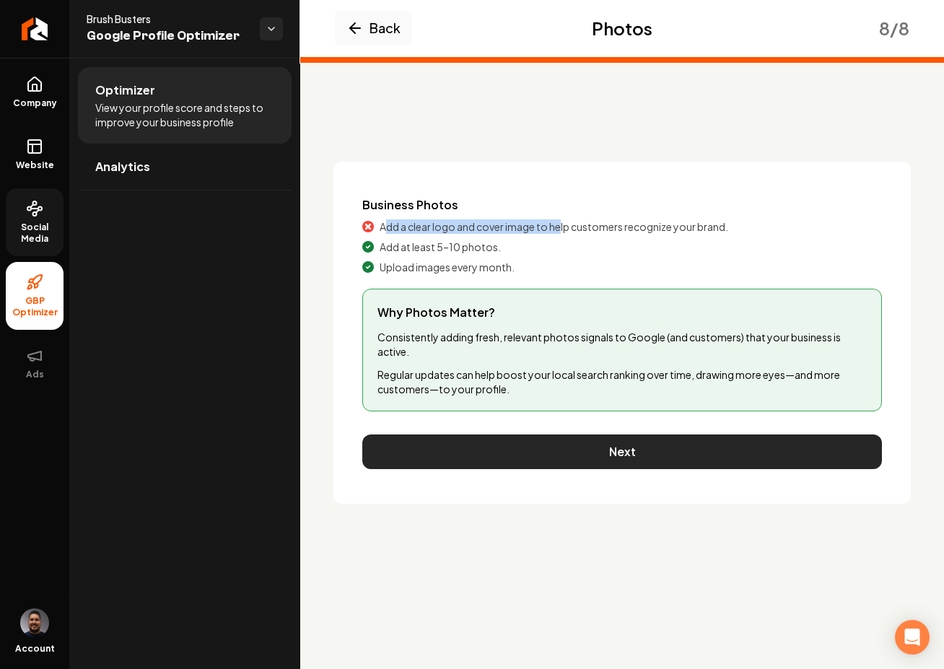
click at [499, 459] on button "Next" at bounding box center [621, 451] width 519 height 35
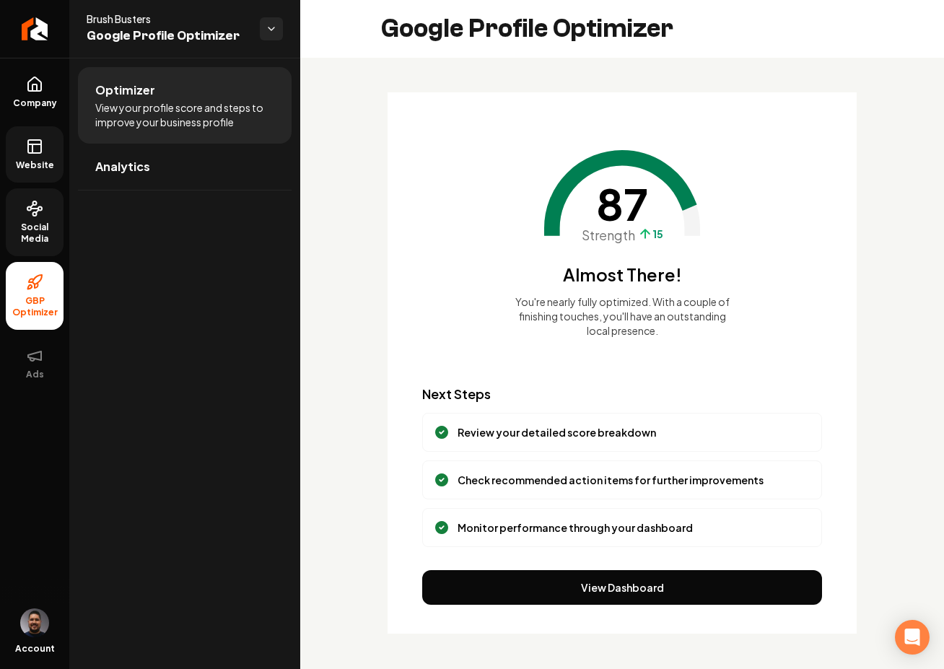
click at [38, 151] on icon at bounding box center [34, 146] width 17 height 17
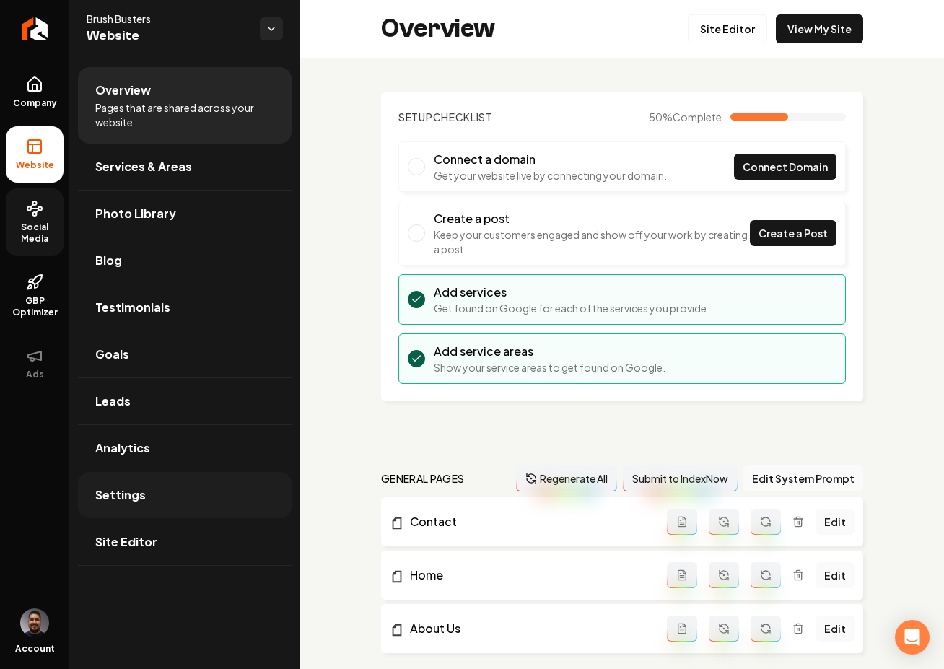
click at [149, 478] on link "Settings" at bounding box center [185, 495] width 214 height 46
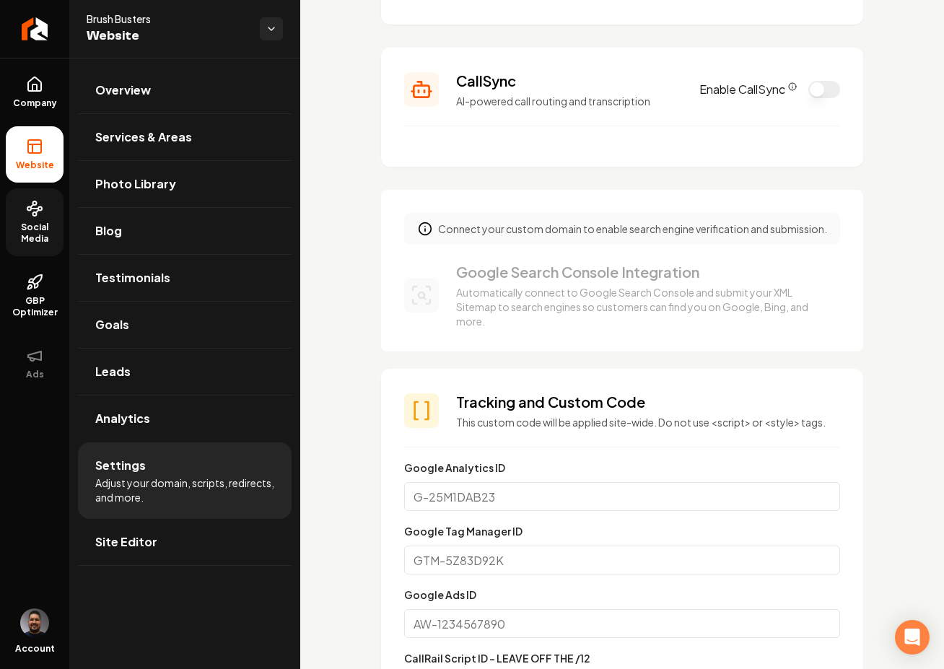
scroll to position [465, 0]
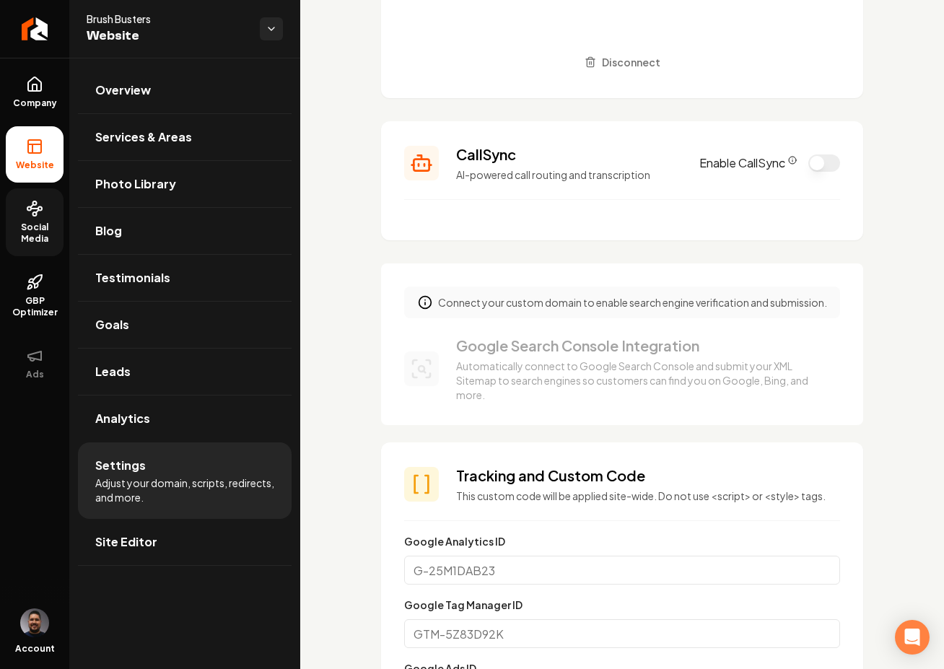
click at [821, 161] on button "Enable CallSync" at bounding box center [824, 162] width 32 height 17
click at [803, 182] on div "CallSync AI-powered call routing and transcription Enable CallSync" at bounding box center [622, 163] width 436 height 38
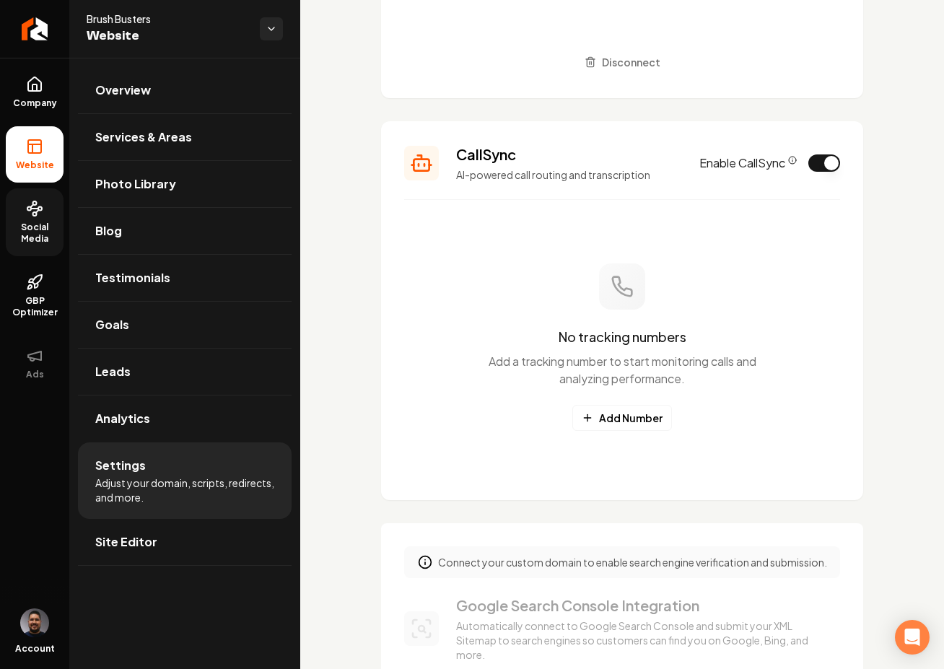
click at [788, 162] on icon "CallSync Info" at bounding box center [792, 160] width 9 height 9
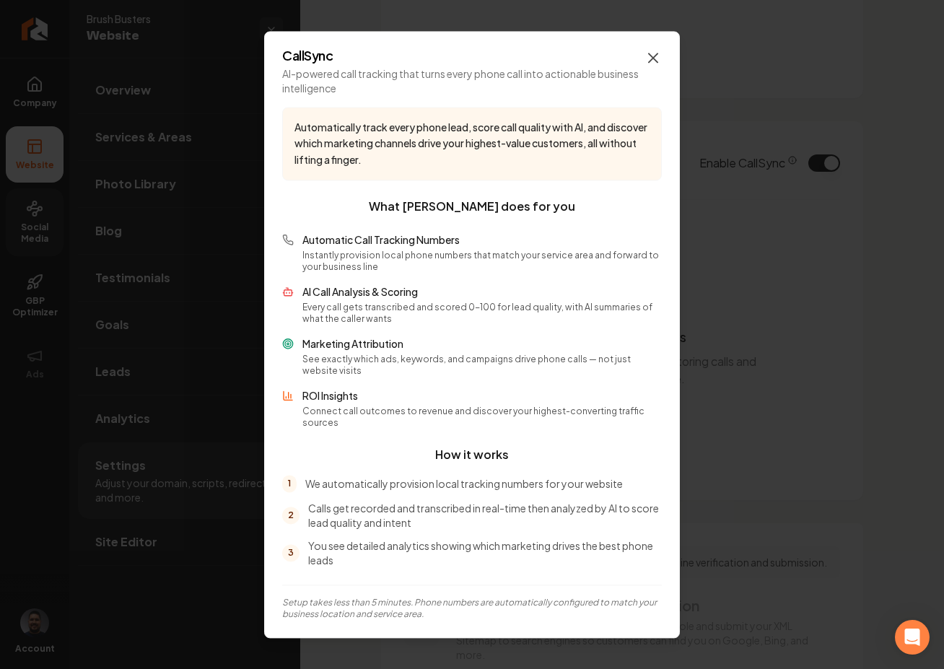
click at [659, 61] on icon "button" at bounding box center [652, 57] width 17 height 17
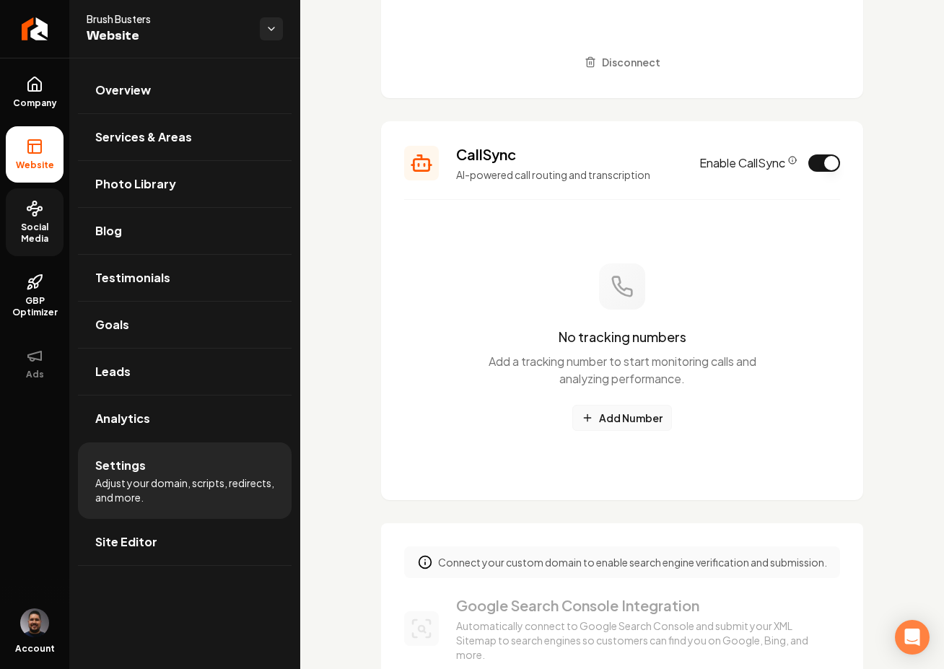
click at [631, 419] on button "Add Number" at bounding box center [622, 418] width 100 height 26
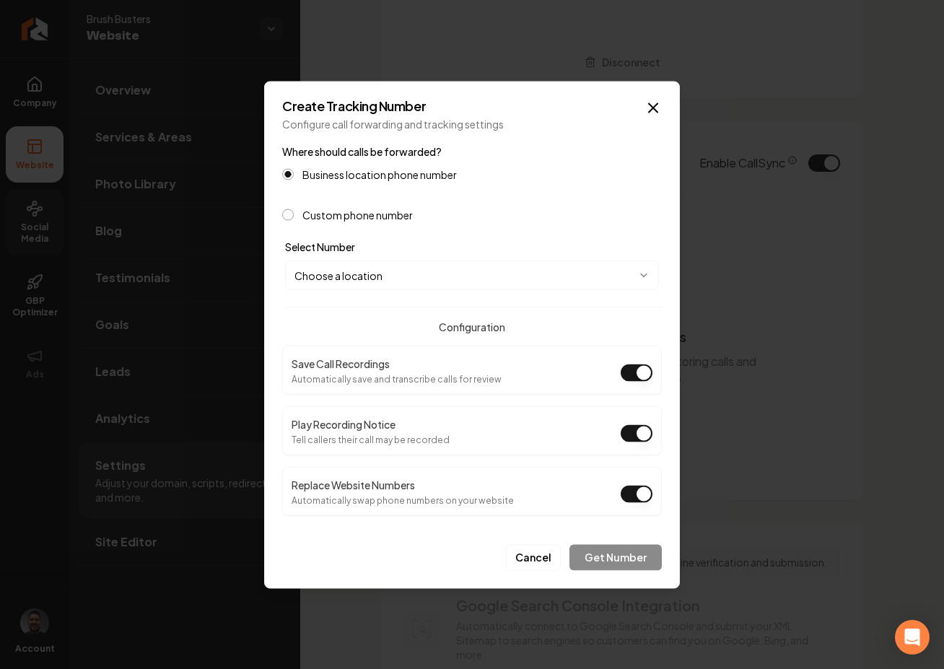
click at [626, 428] on button "Play Recording Notice" at bounding box center [636, 432] width 32 height 17
click at [343, 281] on body "Company Website Social Media GBP Optimizer Ads Account Brush Busters Website Ov…" at bounding box center [472, 334] width 944 height 669
select select "**********"
click at [600, 550] on button "Get Number" at bounding box center [615, 557] width 92 height 26
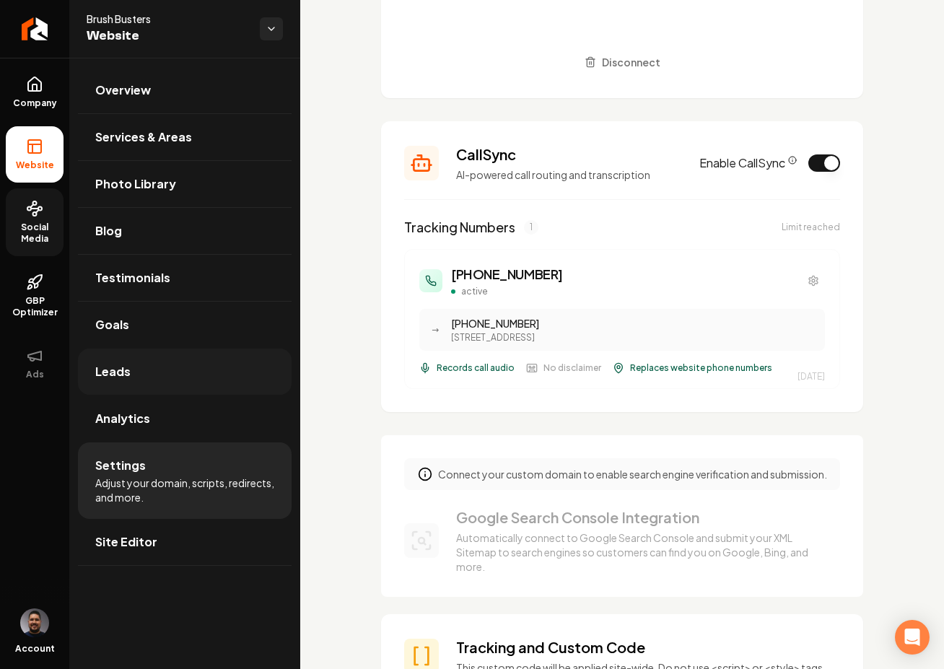
click at [126, 365] on span "Leads" at bounding box center [112, 371] width 35 height 17
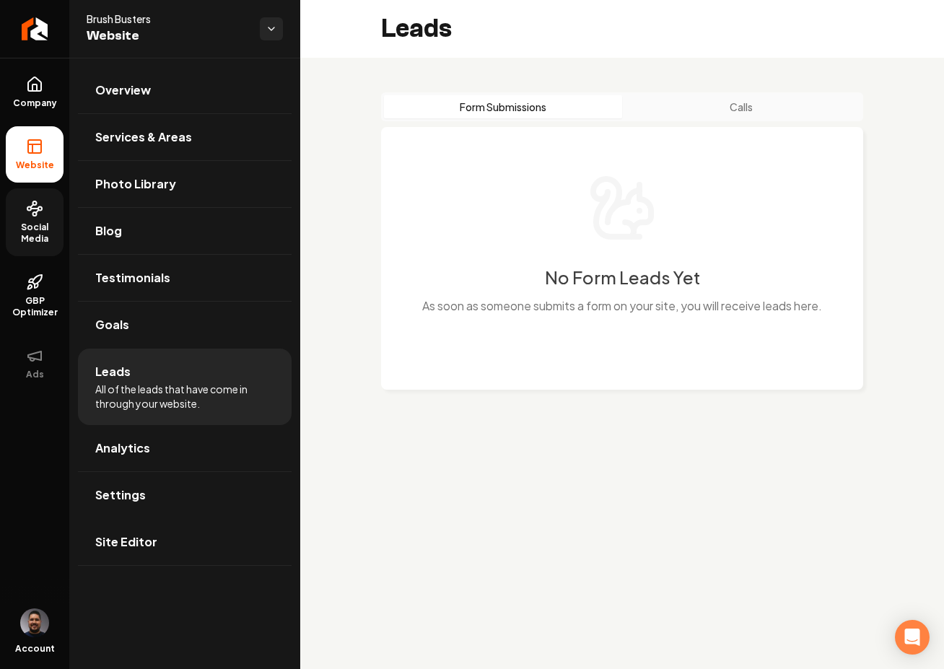
click at [725, 95] on button "Calls" at bounding box center [741, 106] width 238 height 23
click at [33, 237] on span "Social Media" at bounding box center [35, 232] width 58 height 23
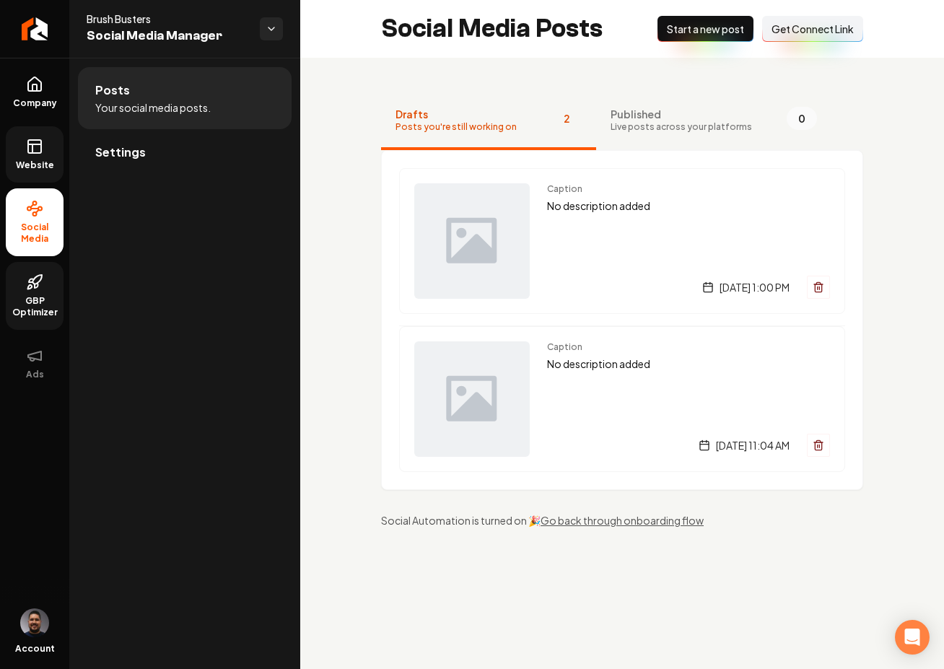
click at [35, 295] on span "GBP Optimizer" at bounding box center [35, 306] width 58 height 23
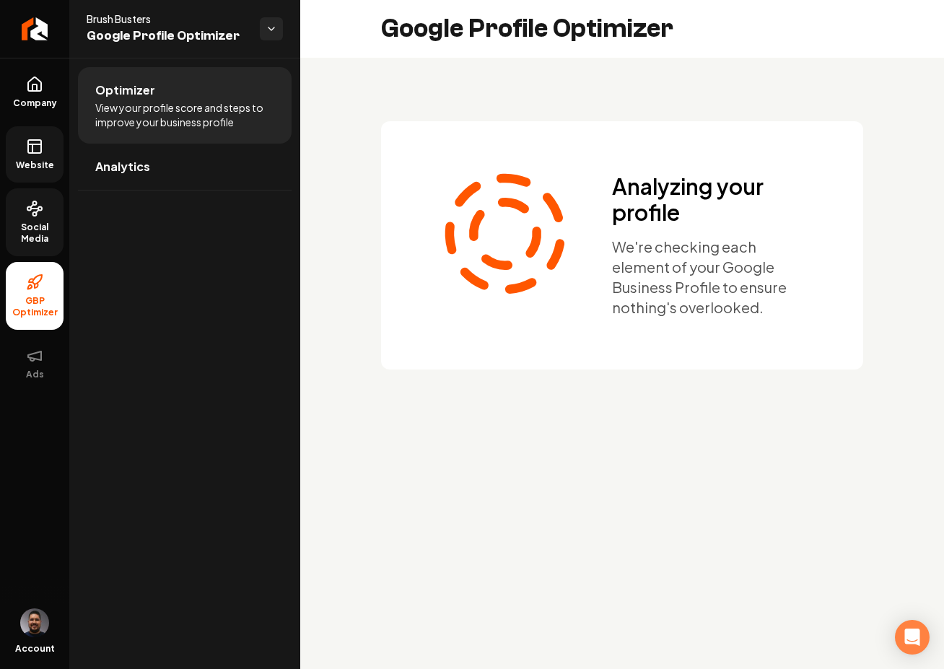
click at [30, 157] on link "Website" at bounding box center [35, 154] width 58 height 56
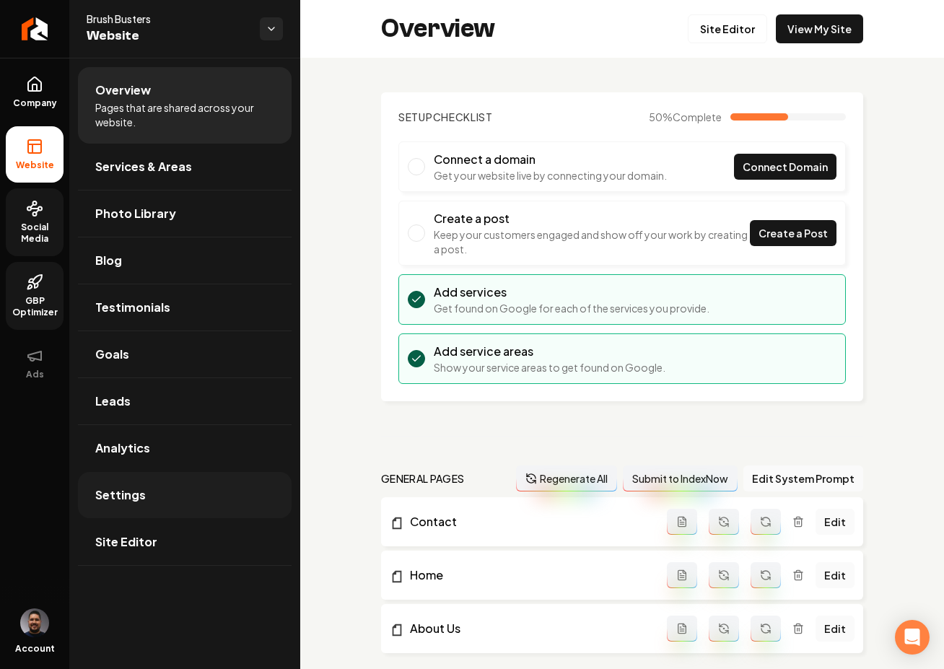
click at [162, 491] on link "Settings" at bounding box center [185, 495] width 214 height 46
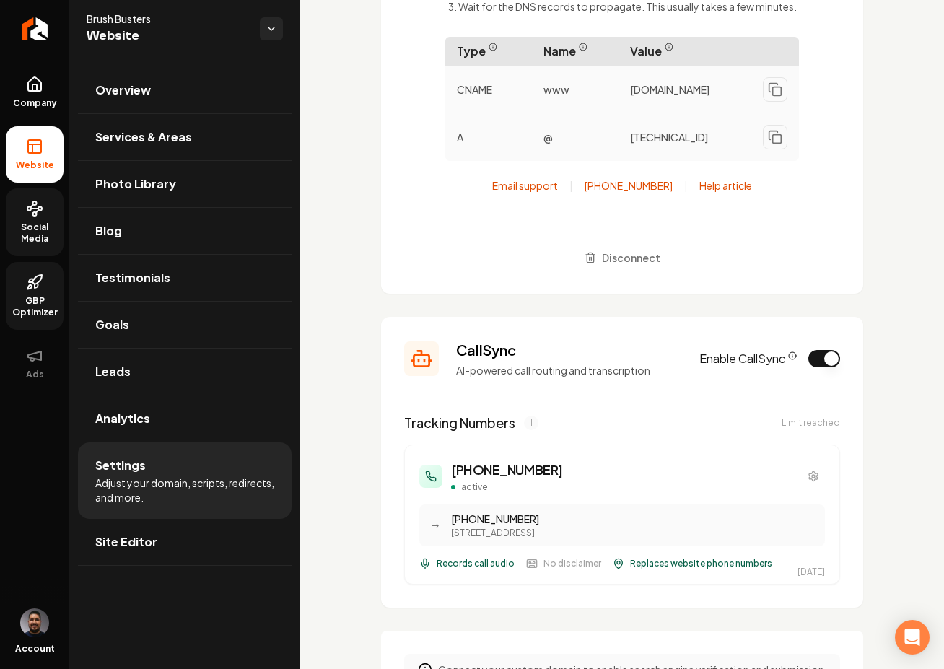
scroll to position [296, 0]
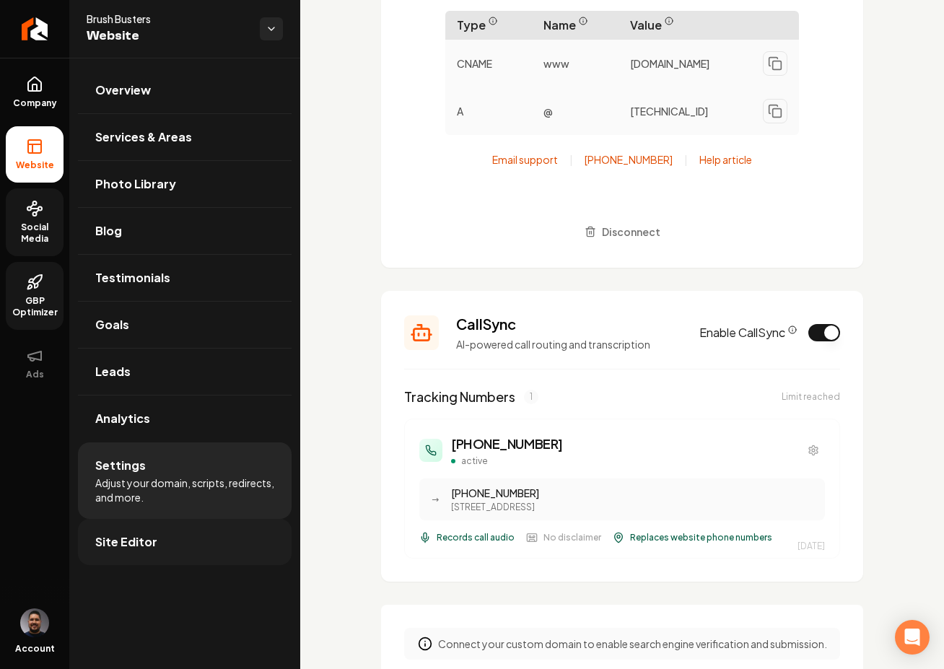
click at [128, 538] on span "Site Editor" at bounding box center [126, 541] width 62 height 17
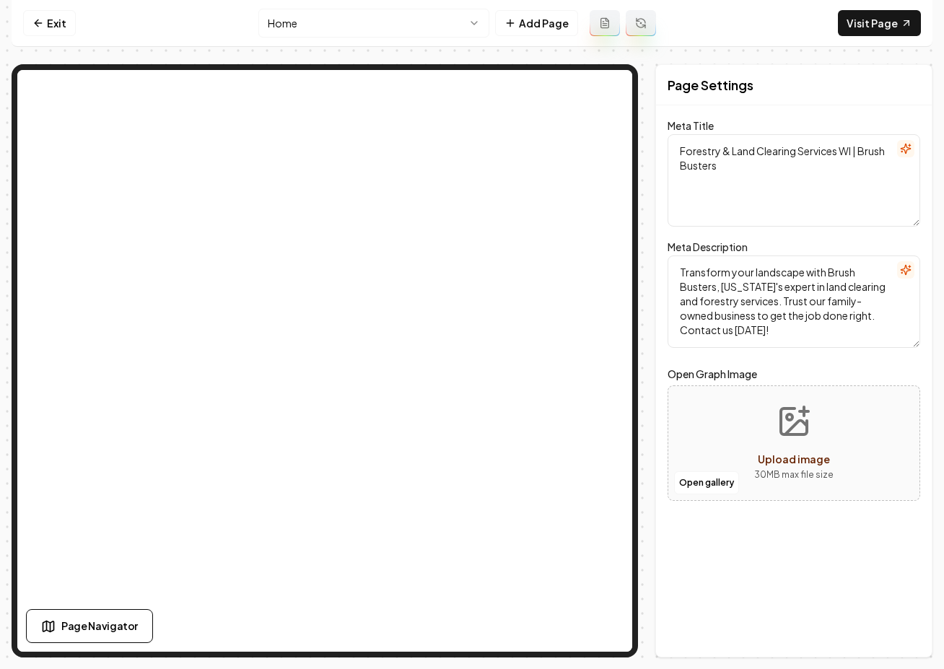
click at [310, 19] on html "Computer Required This feature is only available on a computer. Please switch t…" at bounding box center [472, 334] width 944 height 669
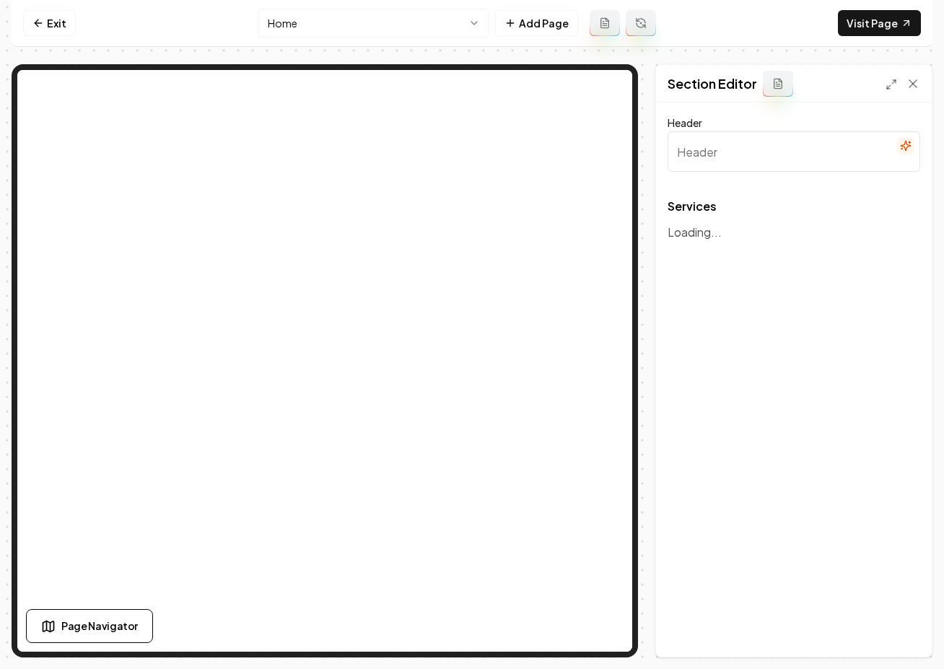
type input "Our Expert Land and Tree Services"
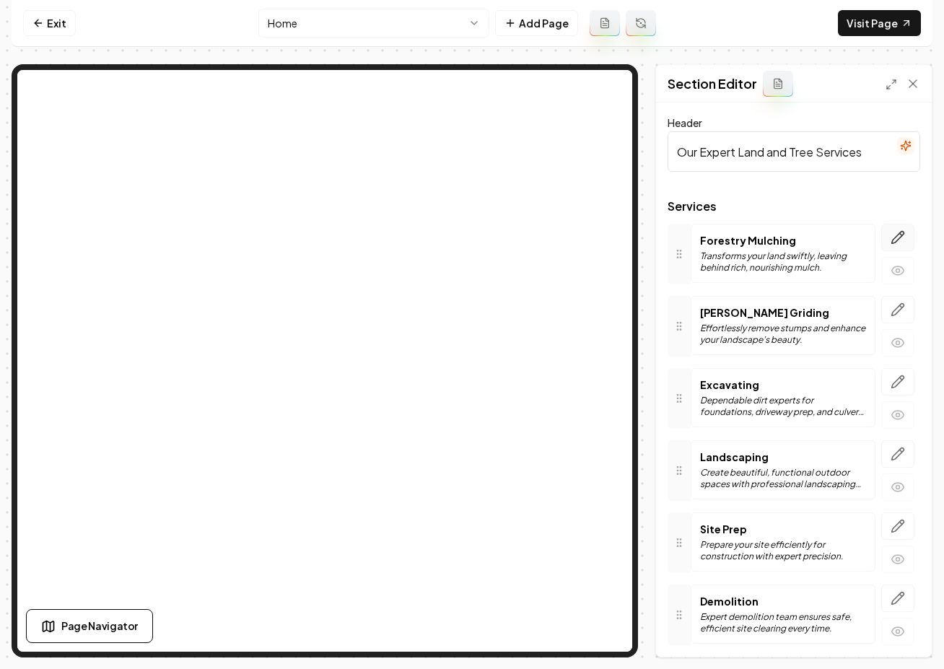
click at [890, 236] on icon "button" at bounding box center [897, 237] width 14 height 14
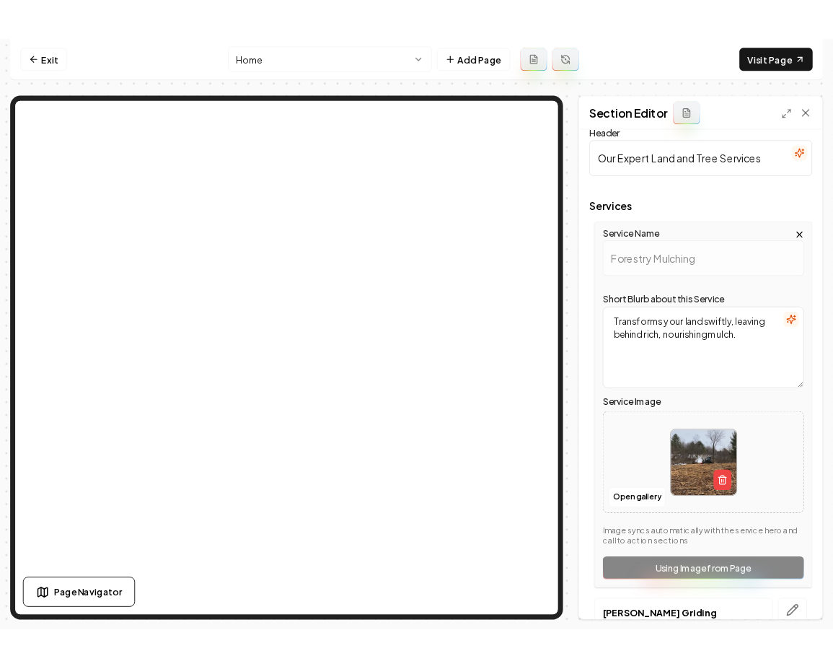
scroll to position [40, 0]
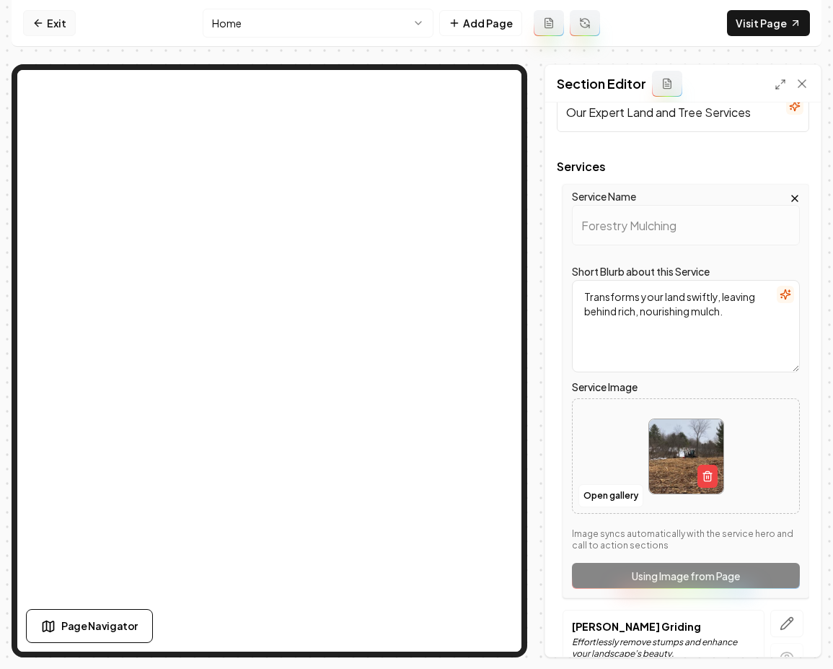
click at [38, 25] on icon at bounding box center [38, 23] width 12 height 12
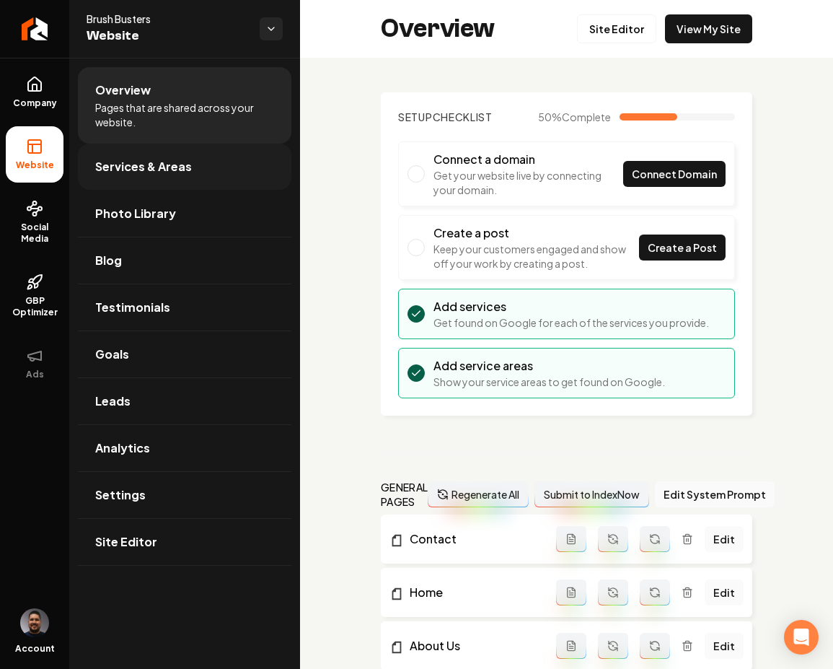
click at [130, 165] on span "Services & Areas" at bounding box center [143, 166] width 97 height 17
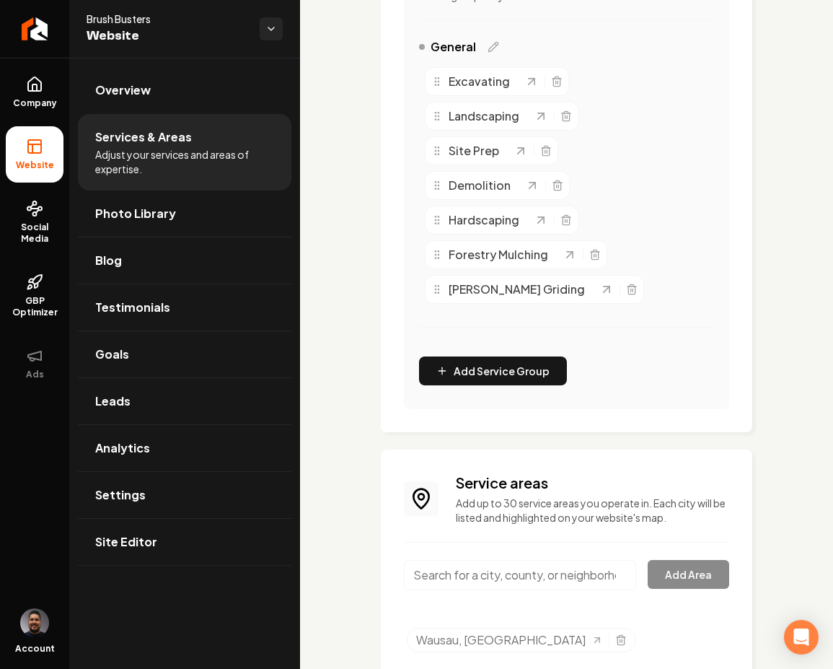
scroll to position [445, 0]
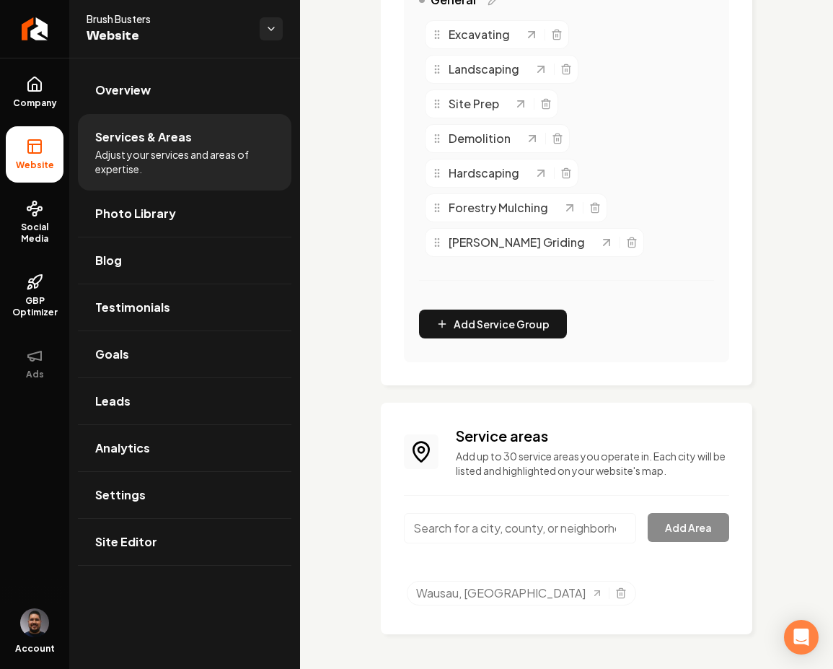
click at [520, 535] on input "Main content area" at bounding box center [520, 528] width 232 height 30
paste input "Rhinelander"
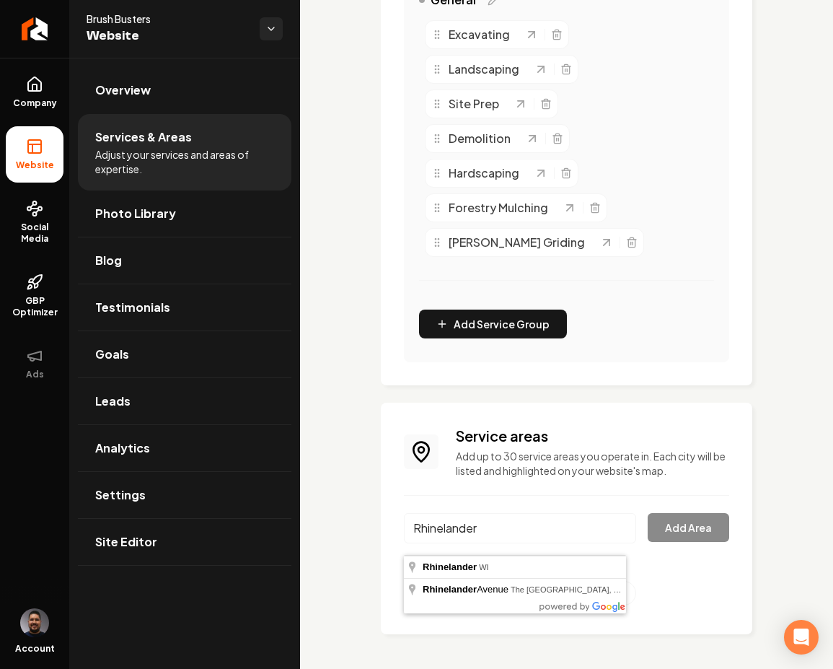
type input "Rhinelander, WI"
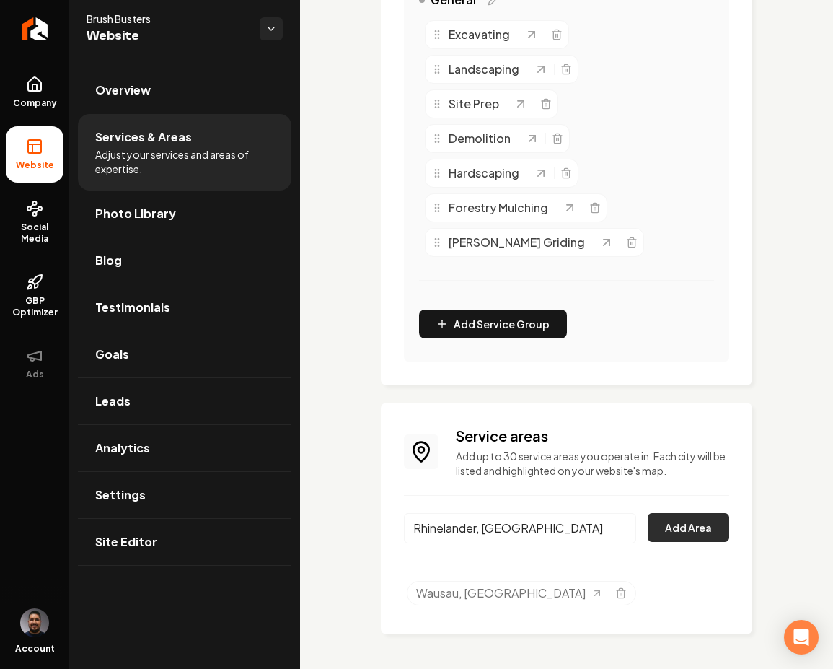
click at [651, 540] on button "Add Area" at bounding box center [689, 527] width 82 height 29
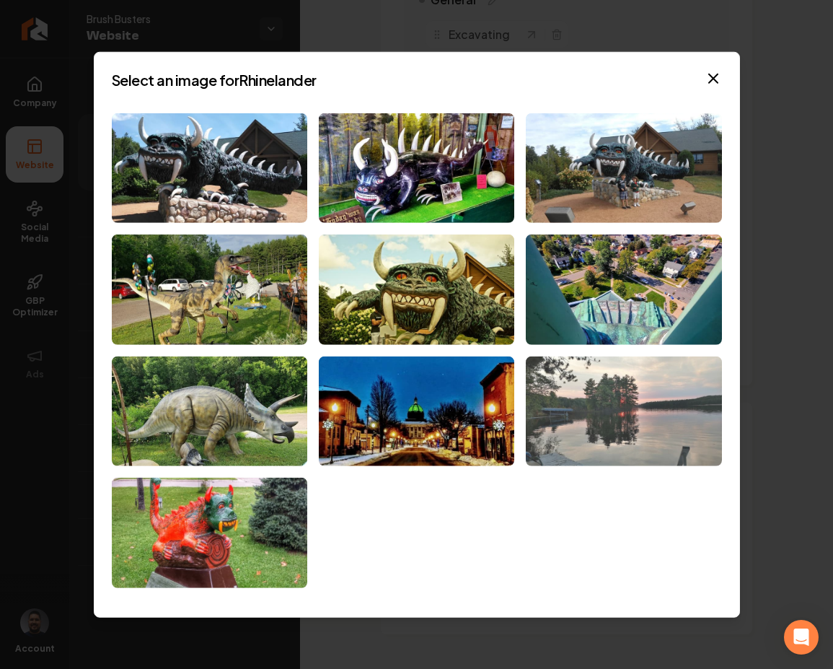
click at [618, 384] on img at bounding box center [624, 411] width 196 height 110
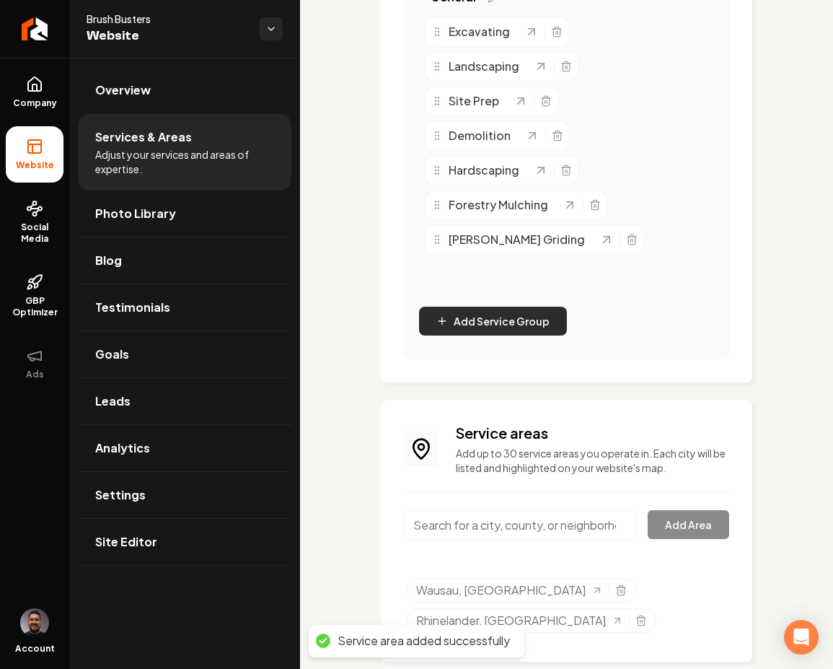
scroll to position [457, 0]
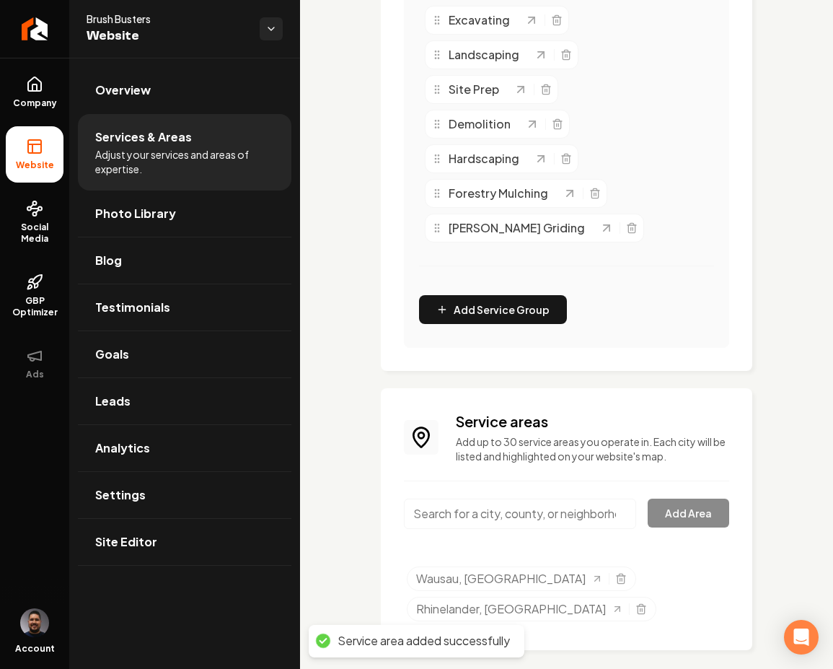
click at [468, 529] on input "Main content area" at bounding box center [520, 514] width 232 height 30
paste input "Prentice"
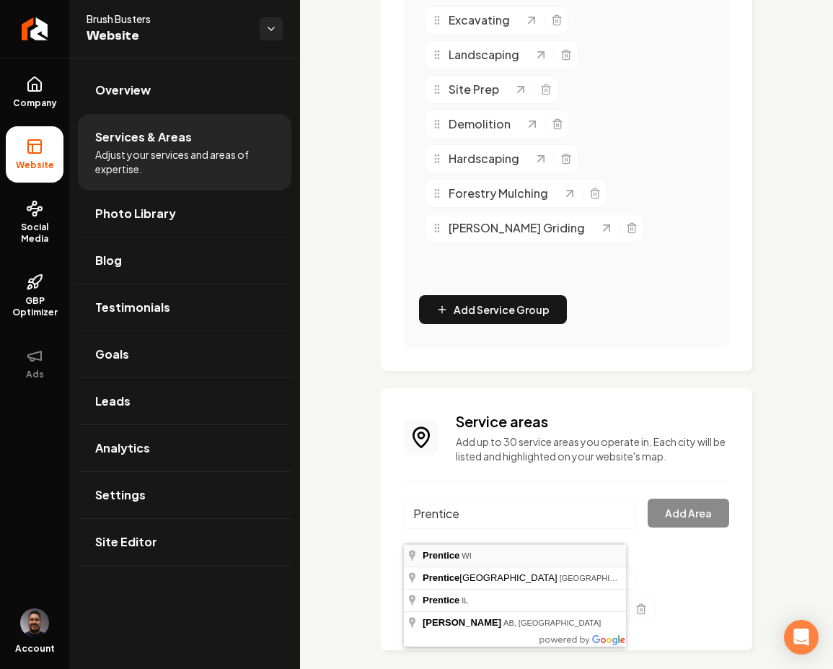
type input "Prentice, WI"
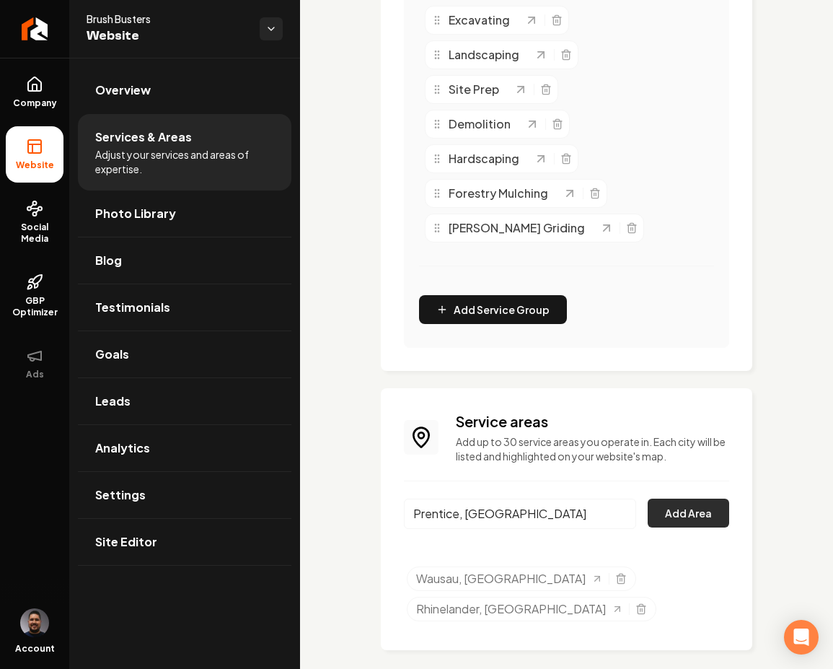
click at [655, 521] on button "Add Area" at bounding box center [689, 513] width 82 height 29
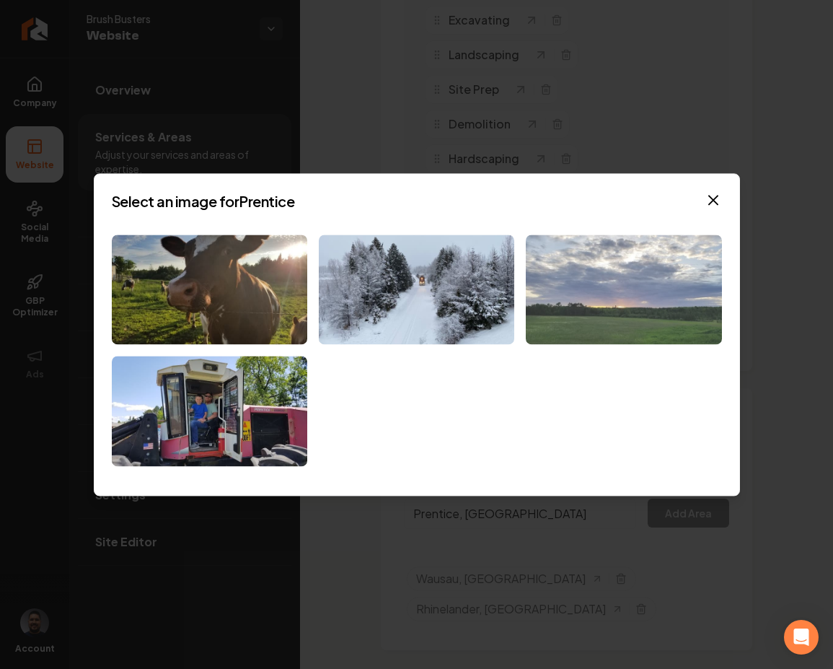
click at [588, 266] on img at bounding box center [624, 289] width 196 height 110
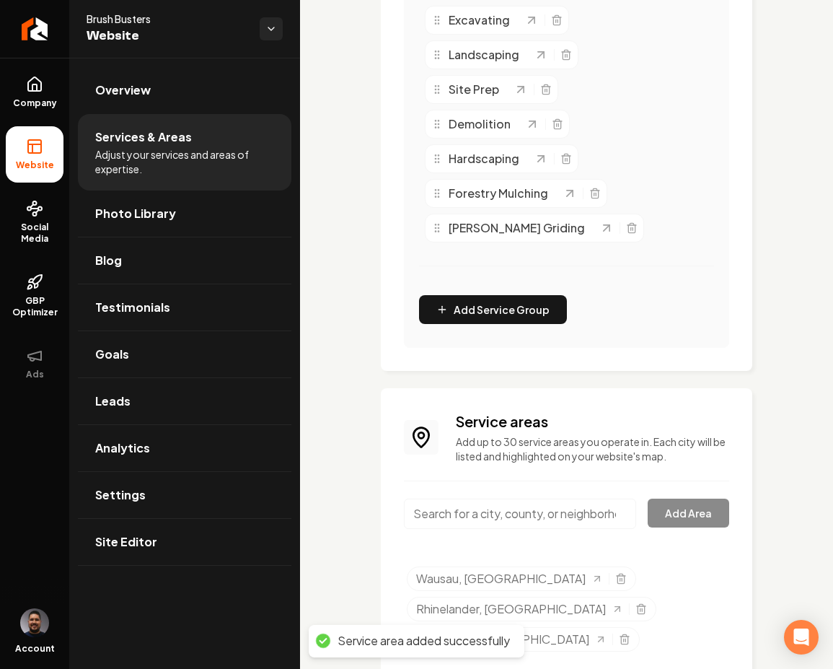
click at [530, 544] on div "Main content area" at bounding box center [520, 523] width 232 height 48
click at [522, 529] on input "Main content area" at bounding box center [520, 514] width 232 height 30
paste input "Mercer"
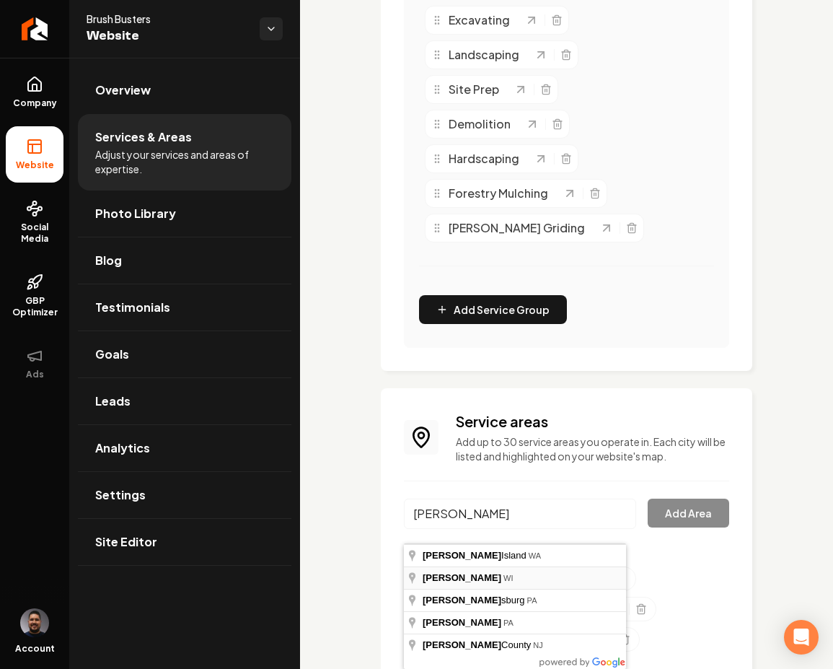
type input "Mercer, WI"
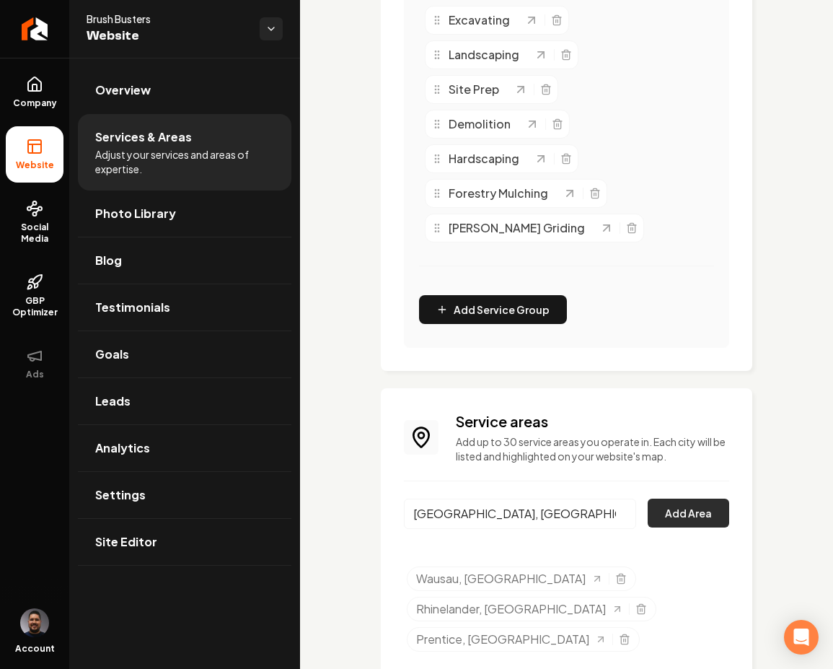
click at [667, 527] on button "Add Area" at bounding box center [689, 513] width 82 height 29
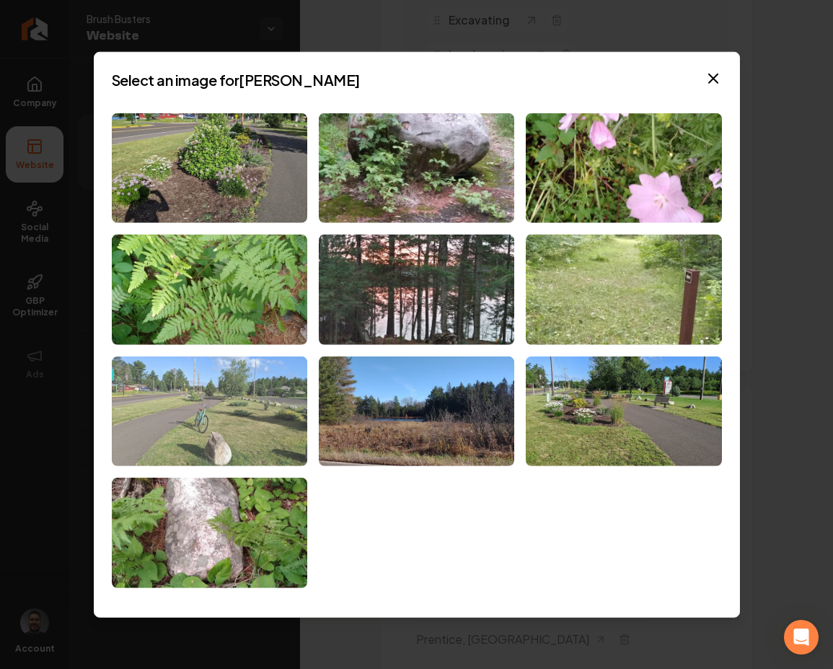
click at [221, 425] on img at bounding box center [210, 411] width 196 height 110
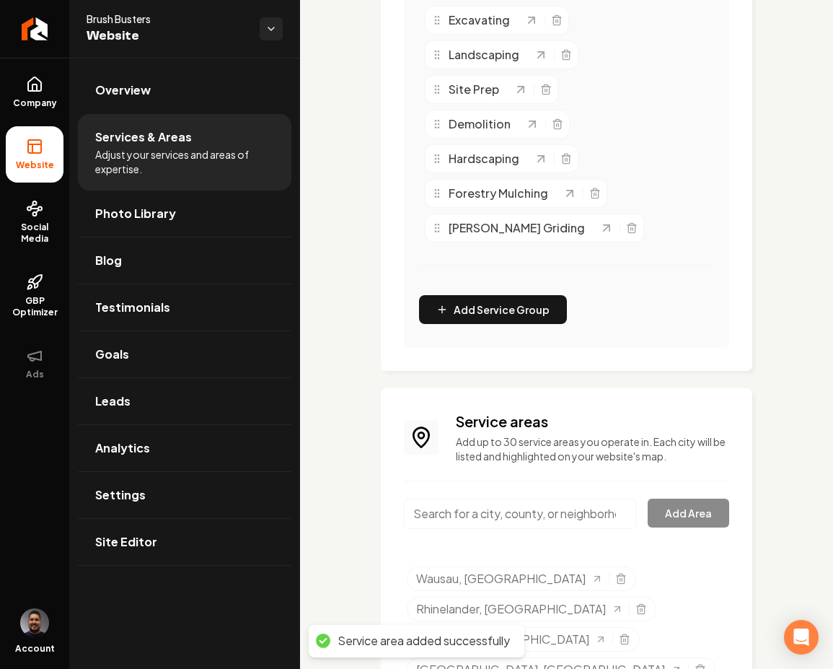
scroll to position [460, 0]
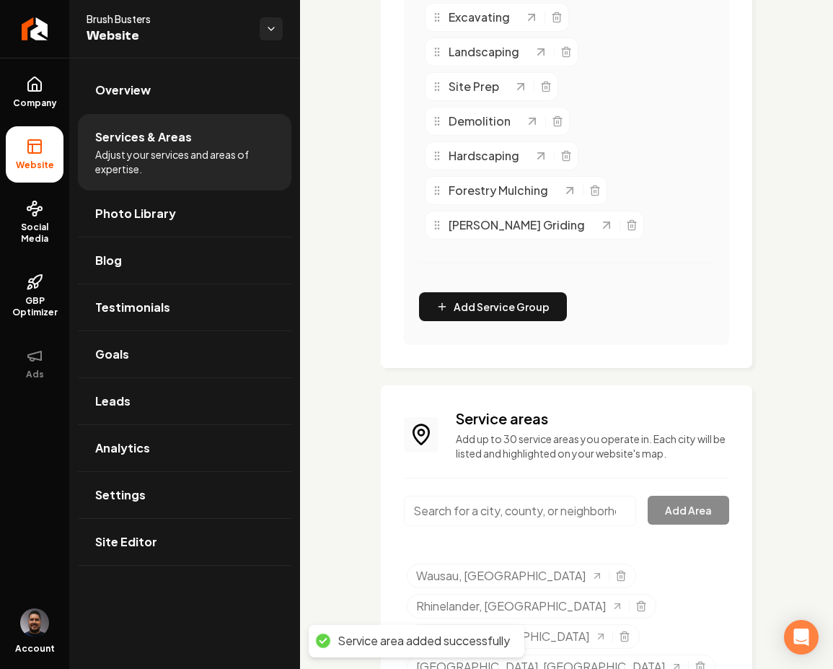
click at [462, 526] on input "Main content area" at bounding box center [520, 511] width 232 height 30
paste input "Langlade"
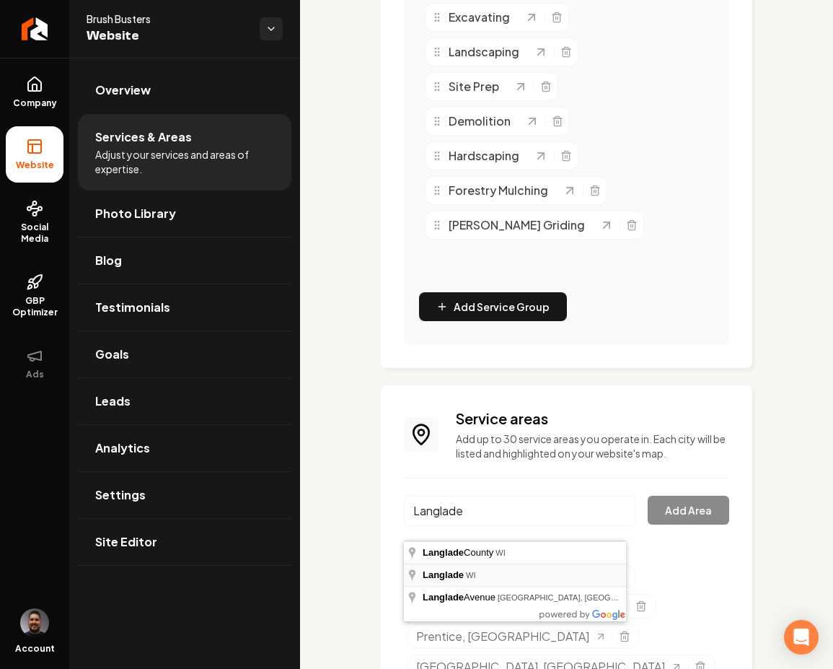
type input "Langlade, WI"
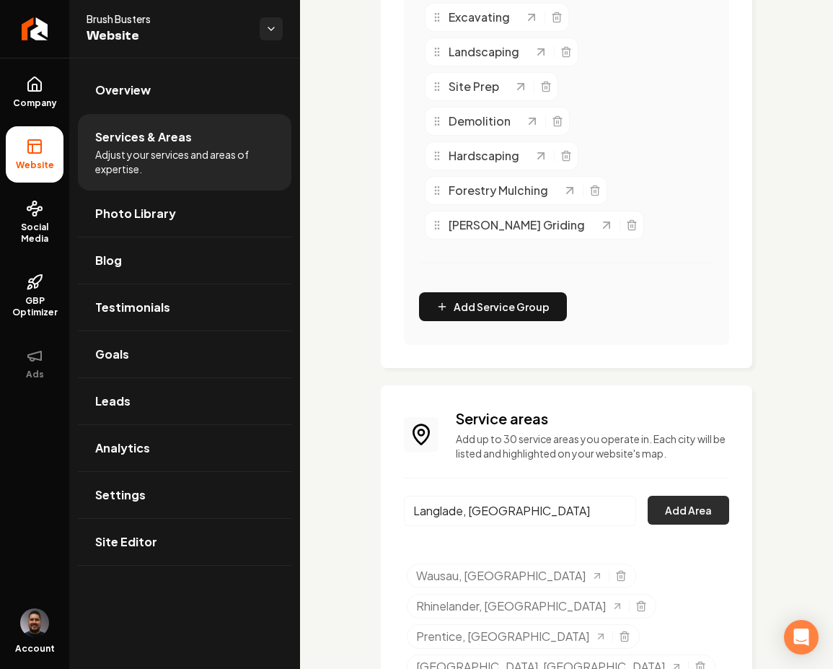
click at [651, 525] on button "Add Area" at bounding box center [689, 510] width 82 height 29
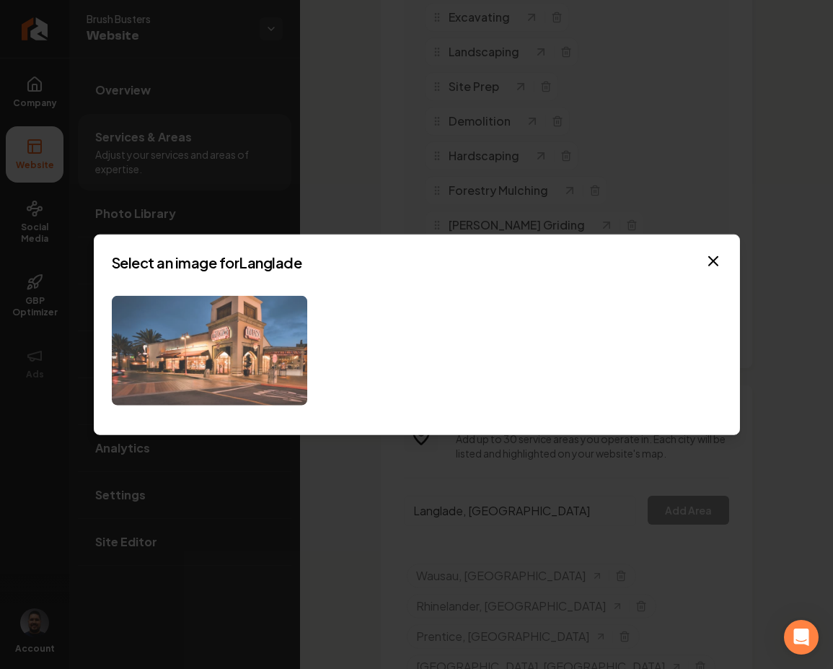
click at [222, 363] on img at bounding box center [210, 350] width 196 height 110
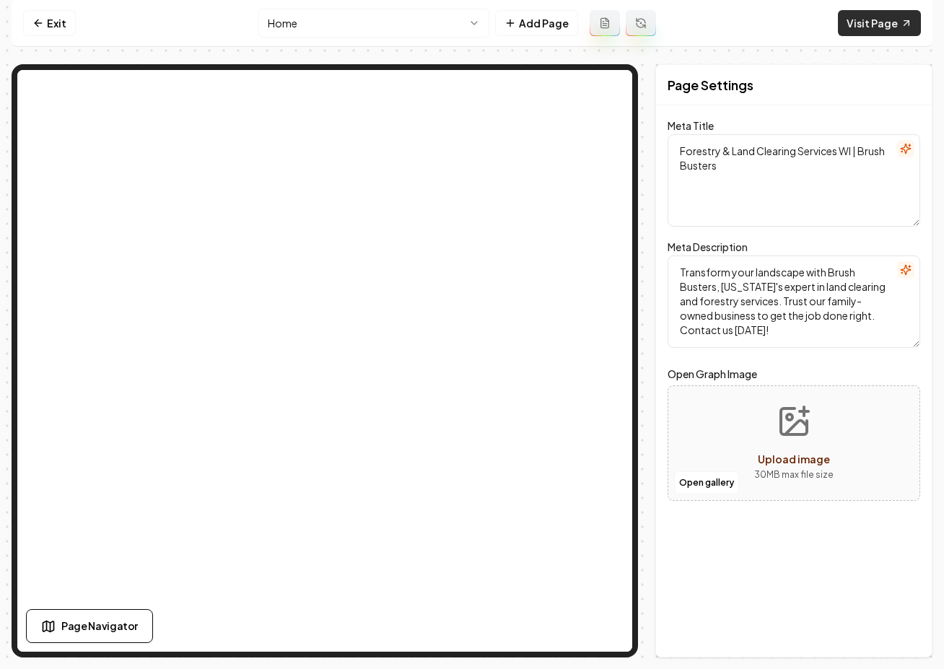
click at [864, 19] on link "Visit Page" at bounding box center [879, 23] width 83 height 26
click at [649, 159] on div "Page Settings Meta Title Forestry & Land Clearing Services WI | Brush Busters M…" at bounding box center [472, 360] width 921 height 593
click at [652, 152] on div "Page Settings Meta Title Forestry & Land Clearing Services WI | Brush Busters M…" at bounding box center [472, 360] width 921 height 593
click at [636, 150] on div at bounding box center [325, 360] width 626 height 593
click at [656, 163] on div "Page Settings Meta Title Forestry & Land Clearing Services WI | Brush Busters M…" at bounding box center [793, 360] width 277 height 593
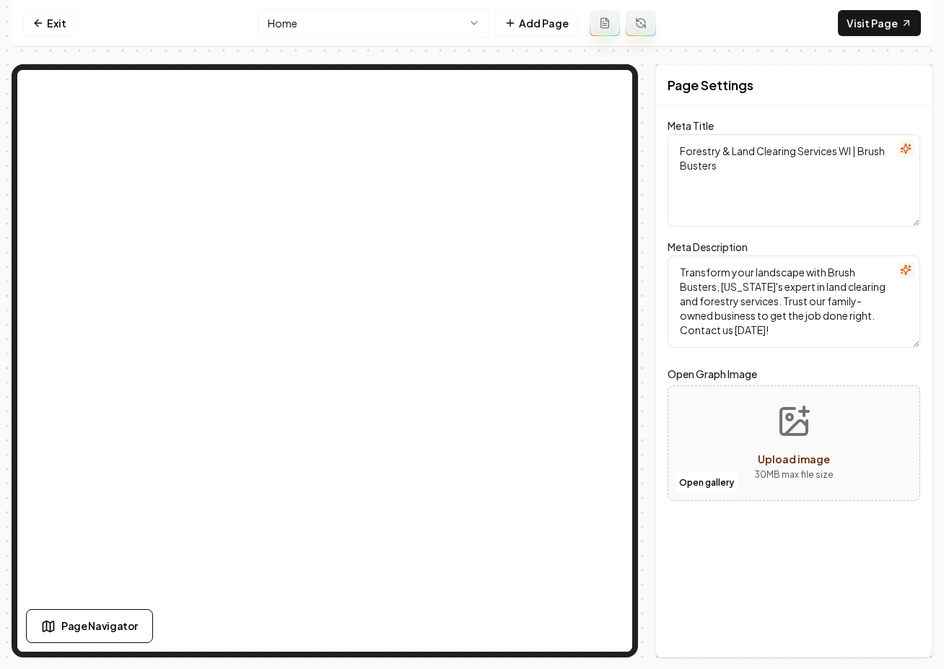
click at [728, 237] on form "Meta Title Forestry & Land Clearing Services WI | Brush Busters Meta Descriptio…" at bounding box center [793, 319] width 253 height 392
click at [773, 510] on form "Meta Title Forestry & Land Clearing Services WI | Brush Busters Meta Descriptio…" at bounding box center [793, 319] width 253 height 392
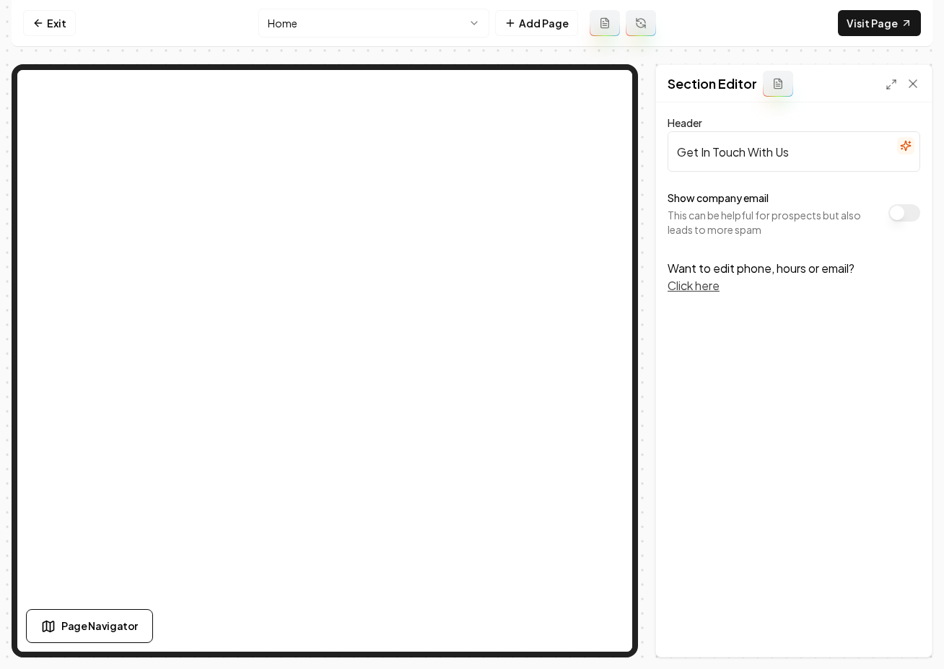
click at [348, 22] on html "Computer Required This feature is only available on a computer. Please switch t…" at bounding box center [472, 334] width 944 height 669
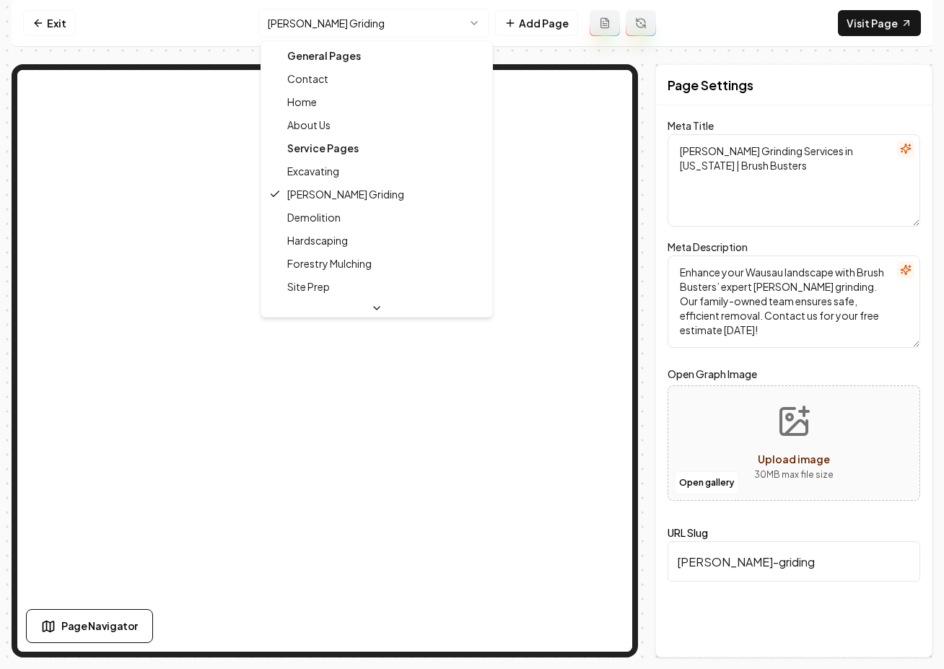
click at [301, 31] on html "Computer Required This feature is only available on a computer. Please switch t…" at bounding box center [472, 334] width 944 height 669
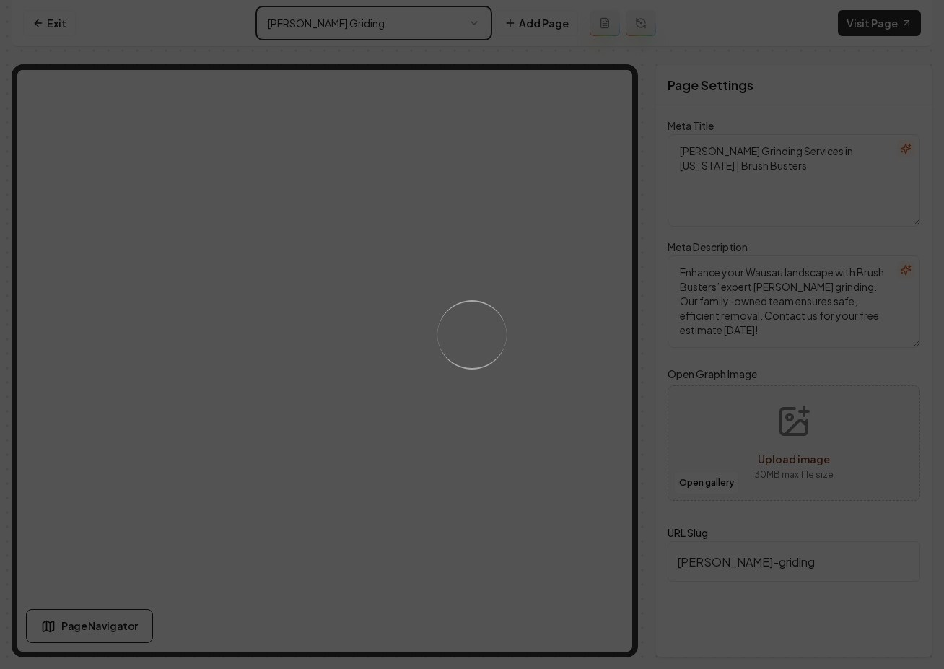
type textarea "Forestry & Land Clearing Services WI | Brush Busters"
type textarea "Transform your landscape with Brush Busters, [US_STATE]'s expert in land cleari…"
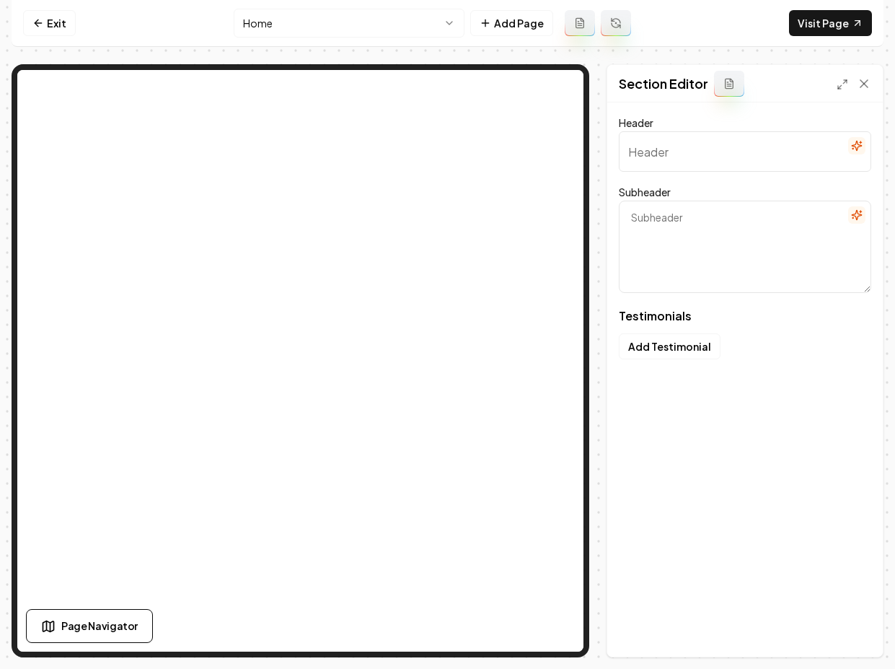
type input "What our neighbors say"
type textarea "Real stories from those who've trusted us with their land"
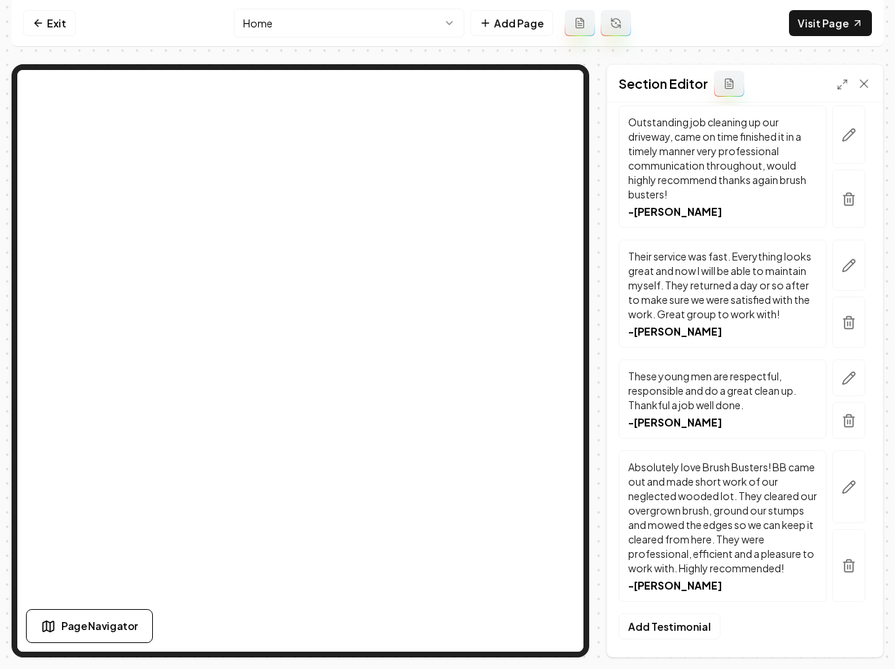
scroll to position [1091, 0]
